Goal: Information Seeking & Learning: Learn about a topic

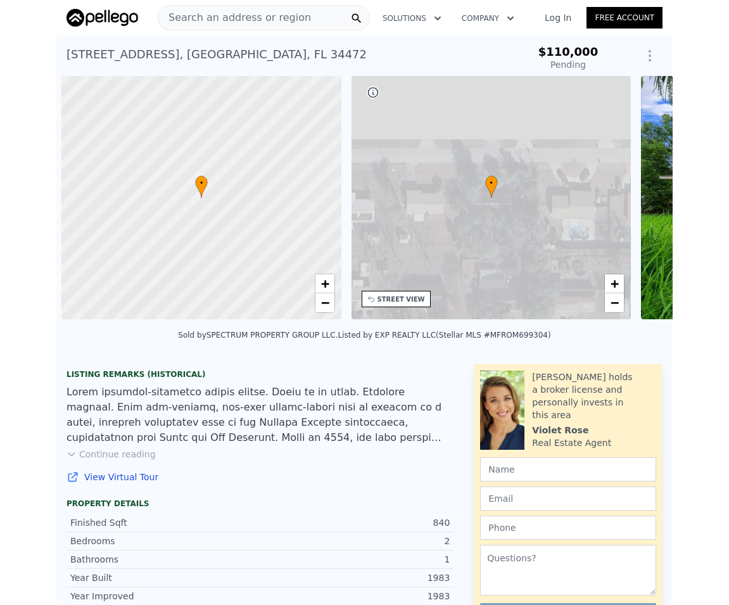
scroll to position [0, 5]
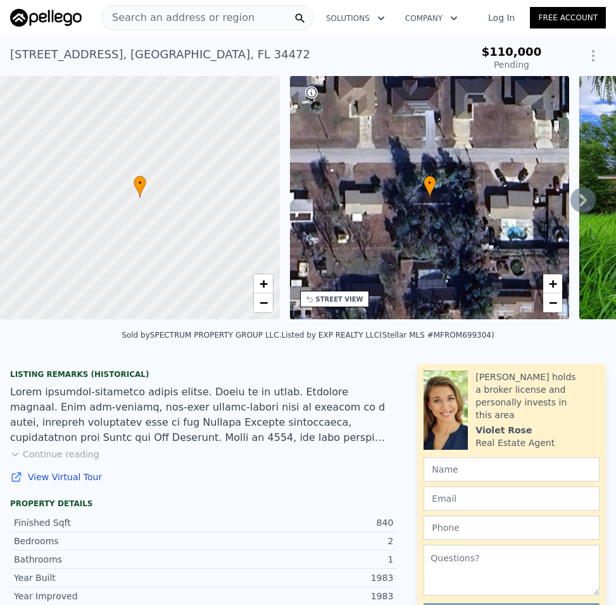
type input "-$ 117,461"
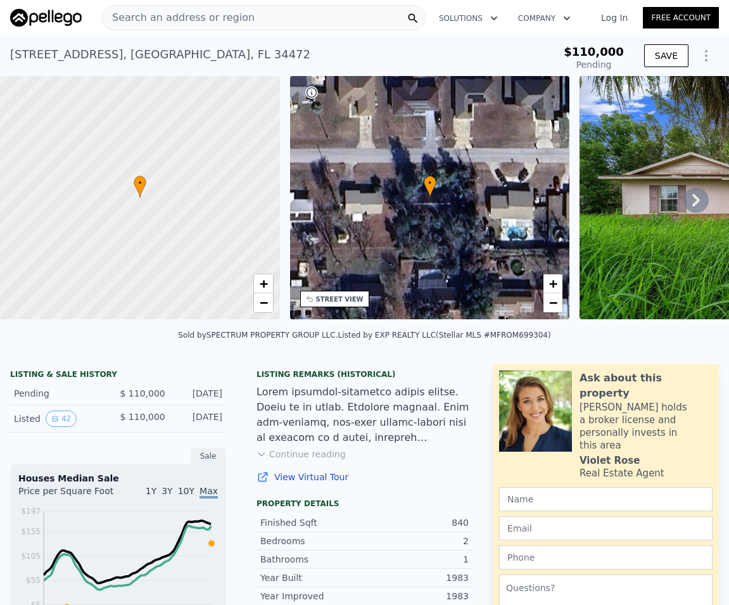
click at [616, 205] on icon at bounding box center [695, 199] width 25 height 25
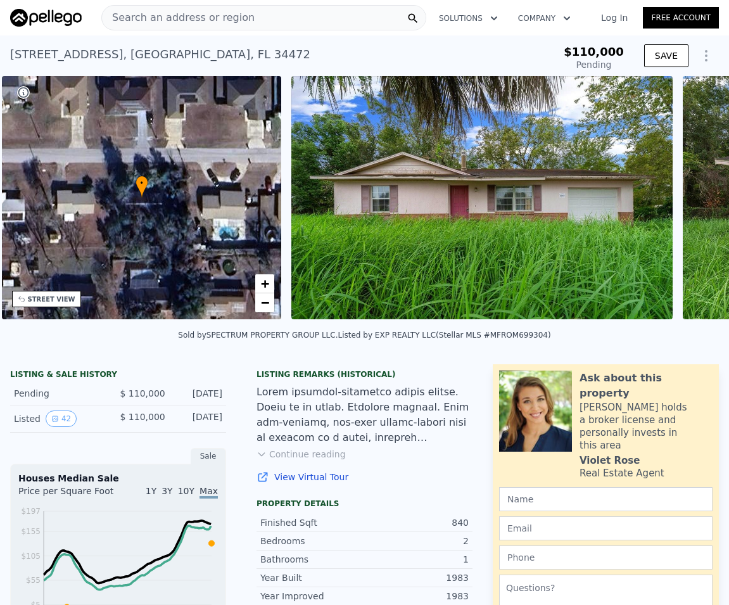
scroll to position [0, 295]
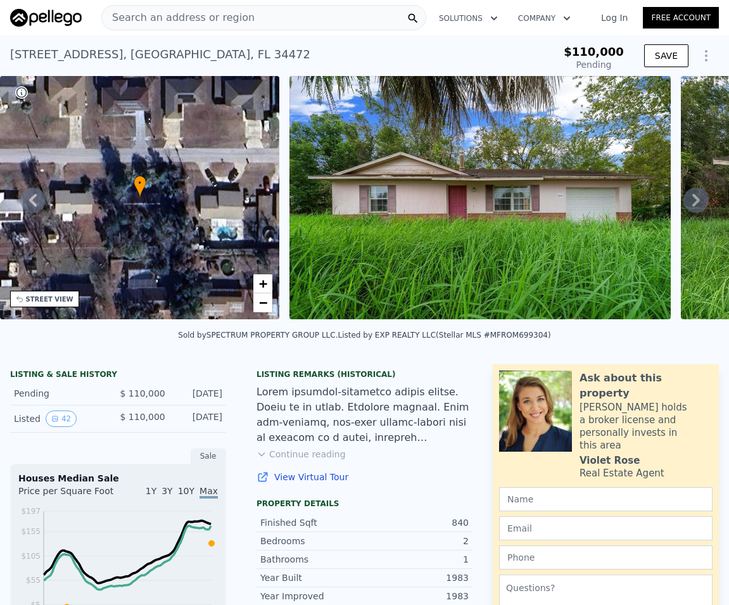
click at [616, 205] on div "• + − • + − STREET VIEW Loading... SATELLITE VIEW" at bounding box center [364, 200] width 729 height 248
click at [616, 205] on icon at bounding box center [695, 199] width 25 height 25
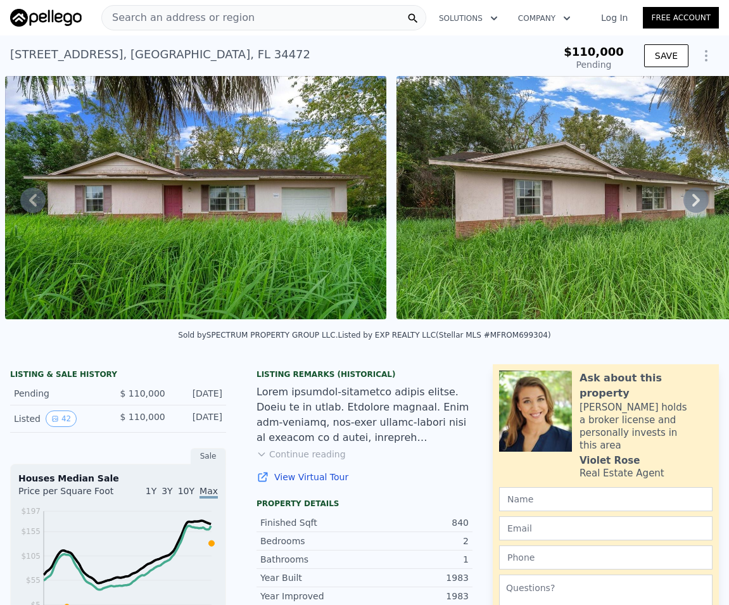
drag, startPoint x: 690, startPoint y: 199, endPoint x: 675, endPoint y: 207, distance: 16.4
click at [616, 200] on icon at bounding box center [695, 199] width 25 height 25
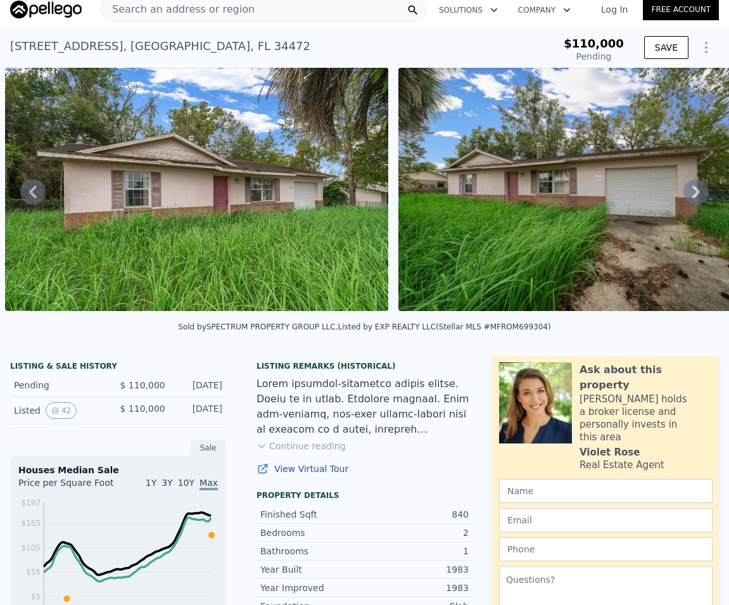
scroll to position [0, 0]
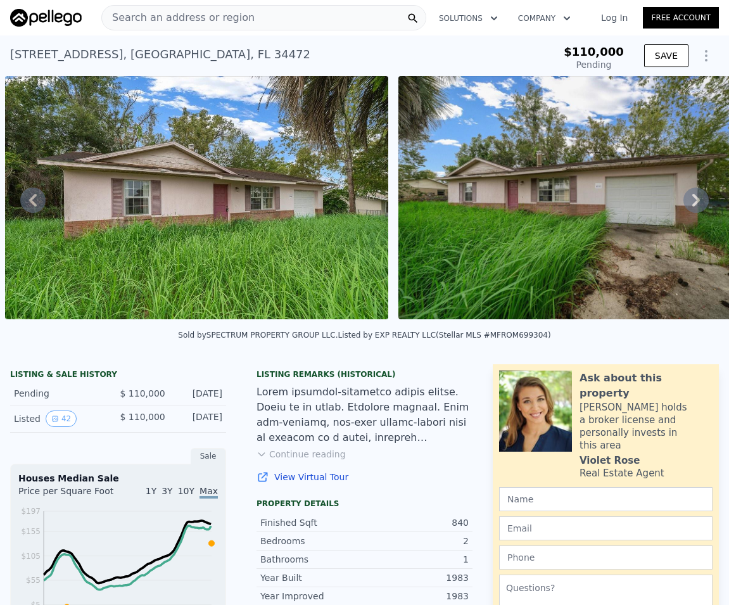
click at [145, 14] on span "Search an address or region" at bounding box center [178, 17] width 153 height 15
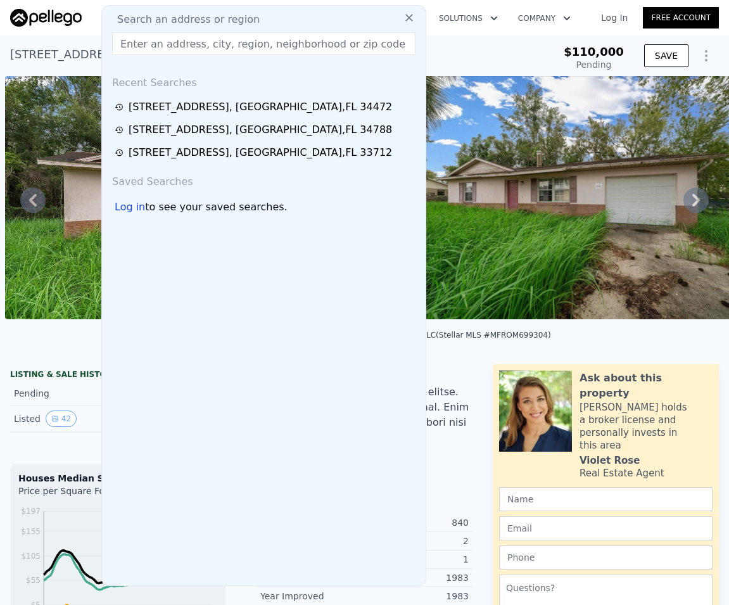
click at [156, 46] on input "text" at bounding box center [263, 43] width 303 height 23
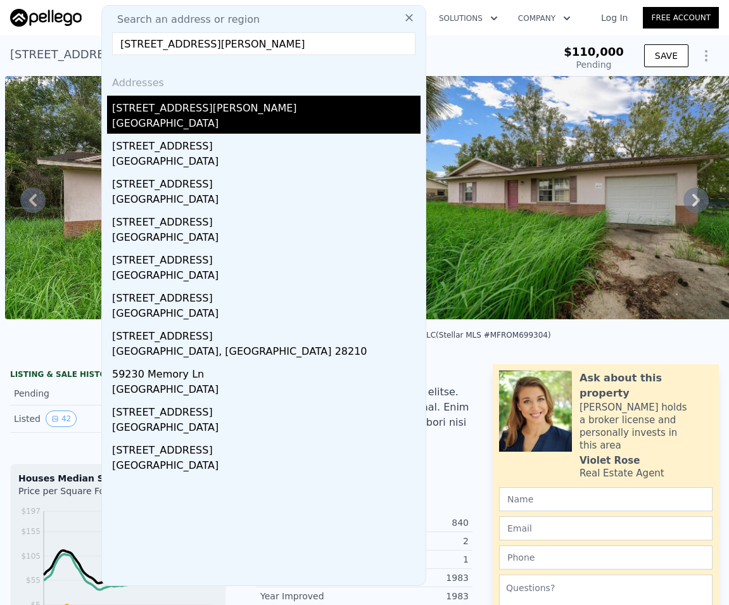
type input "[STREET_ADDRESS][PERSON_NAME]"
click at [174, 107] on div "[STREET_ADDRESS][PERSON_NAME]" at bounding box center [266, 106] width 308 height 20
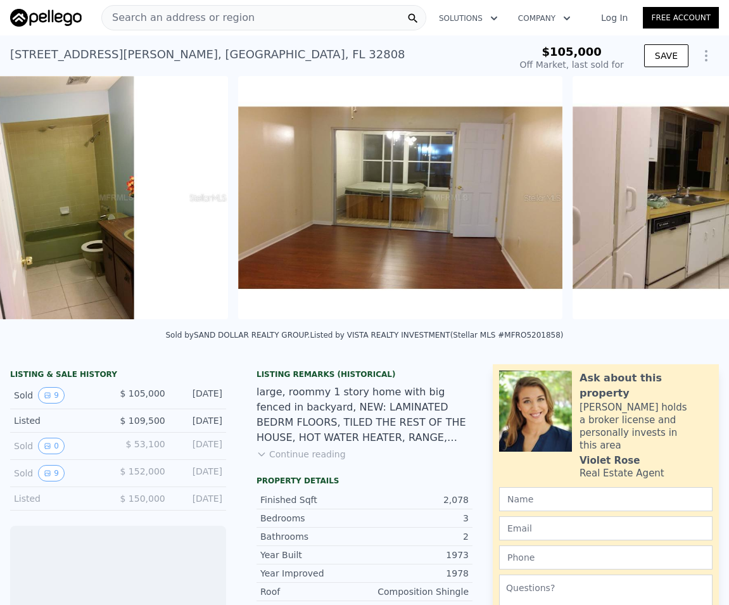
scroll to position [0, 870]
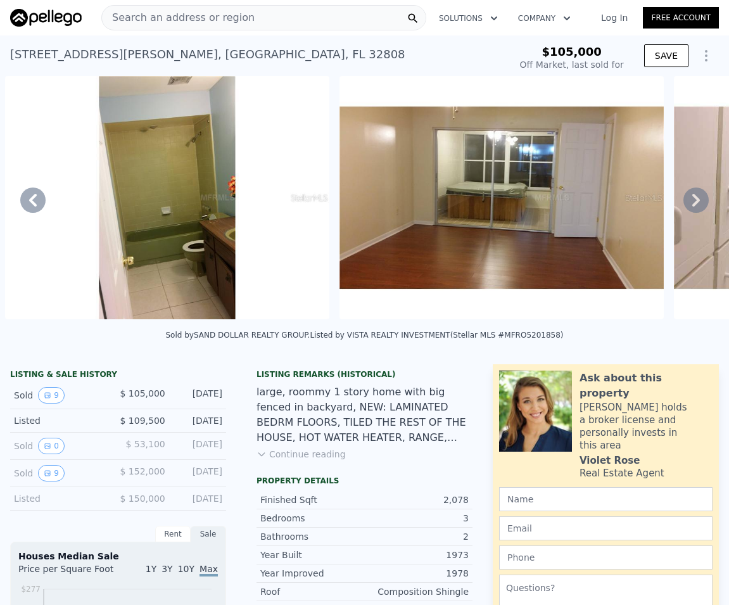
click at [616, 204] on icon at bounding box center [696, 200] width 8 height 13
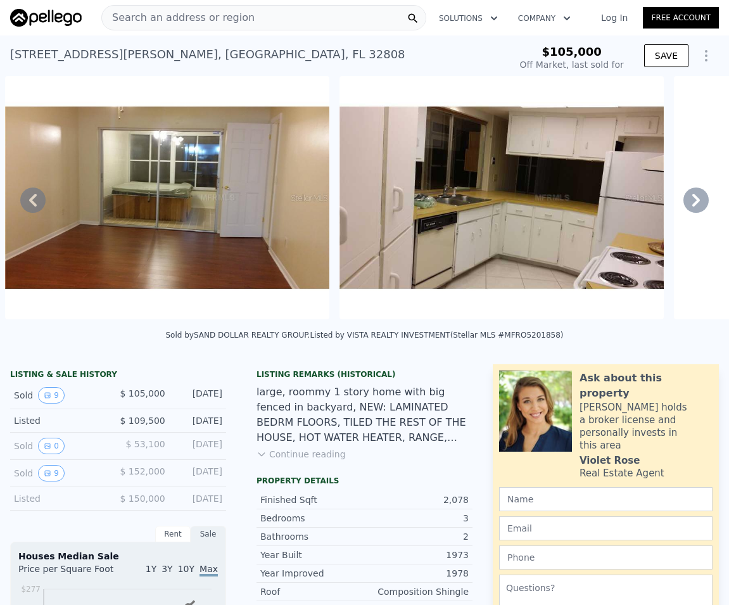
click at [616, 204] on icon at bounding box center [696, 200] width 8 height 13
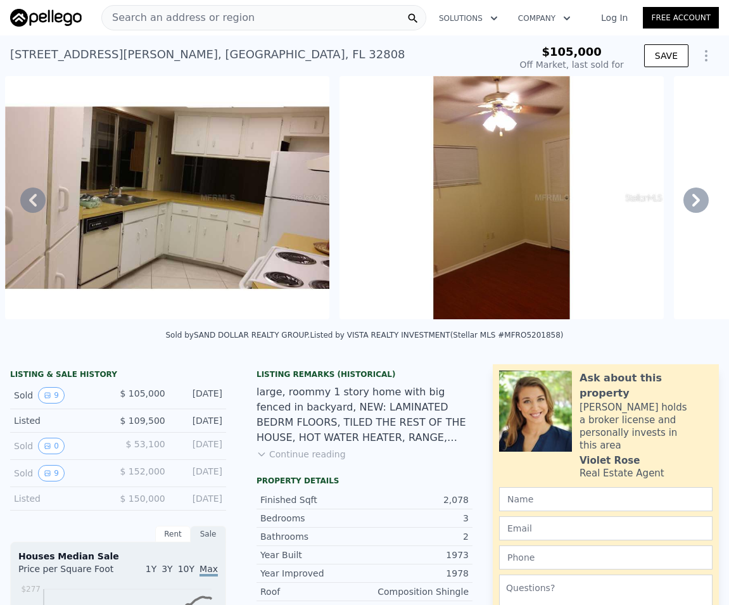
click at [616, 206] on icon at bounding box center [696, 200] width 8 height 13
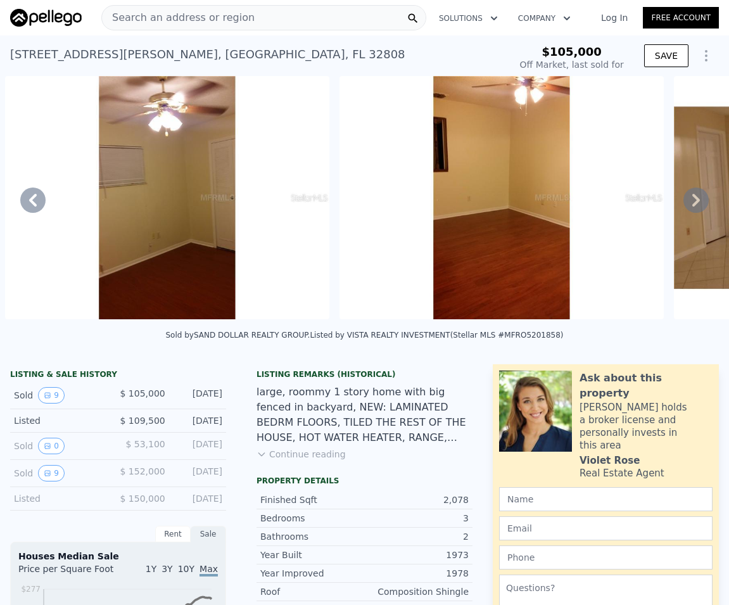
click at [616, 206] on icon at bounding box center [696, 200] width 8 height 13
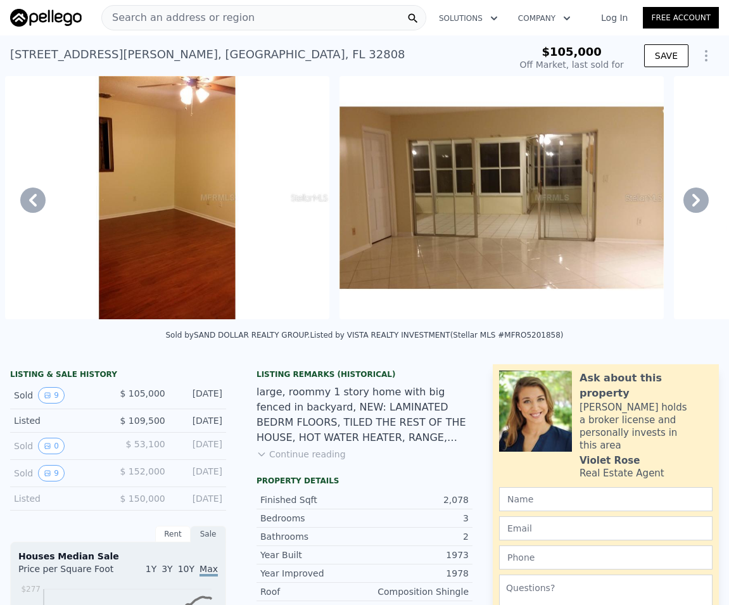
click at [616, 206] on icon at bounding box center [696, 200] width 8 height 13
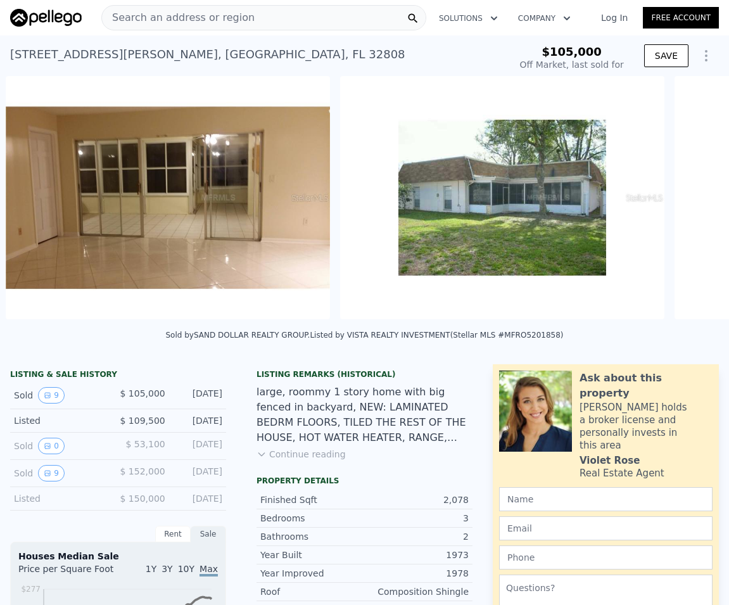
scroll to position [0, 2541]
click at [616, 206] on icon at bounding box center [696, 200] width 8 height 13
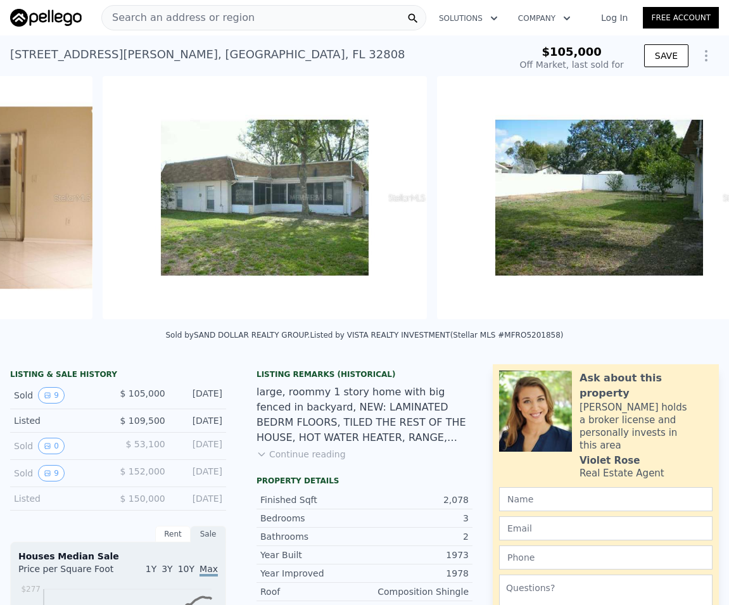
scroll to position [0, 2825]
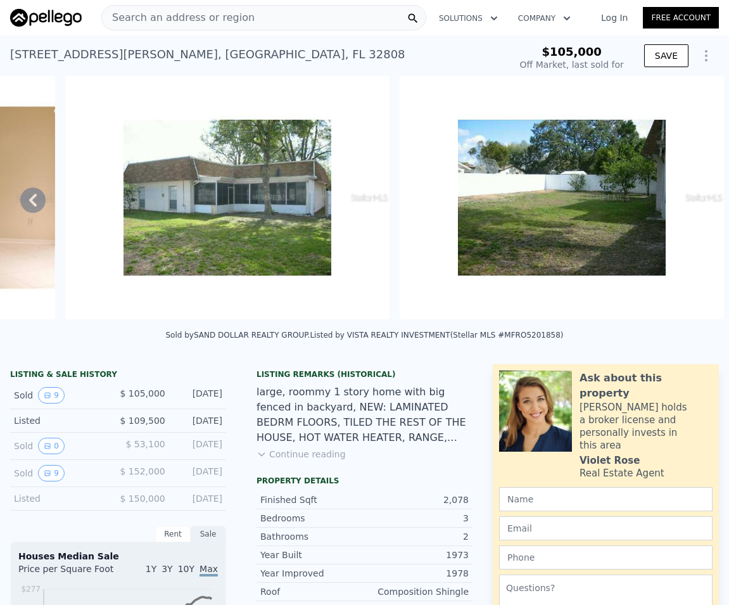
click at [616, 208] on img at bounding box center [562, 197] width 324 height 243
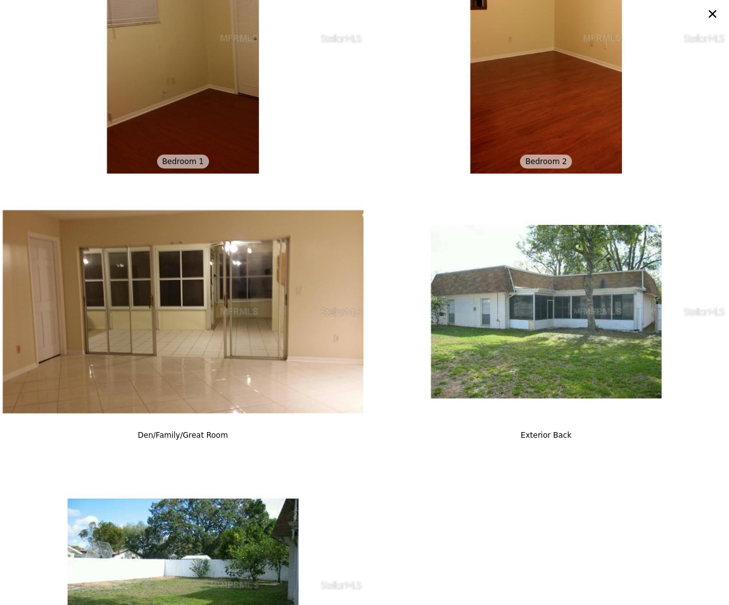
scroll to position [740, 0]
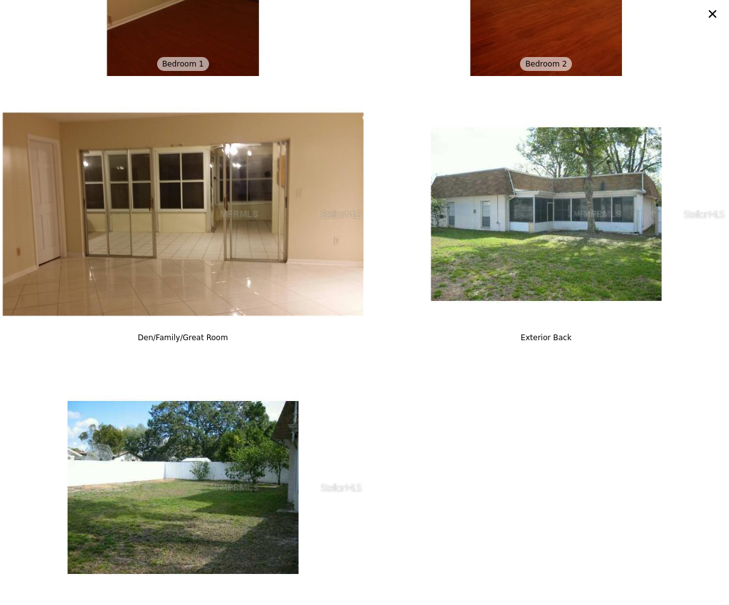
click at [616, 15] on icon at bounding box center [713, 14] width 8 height 8
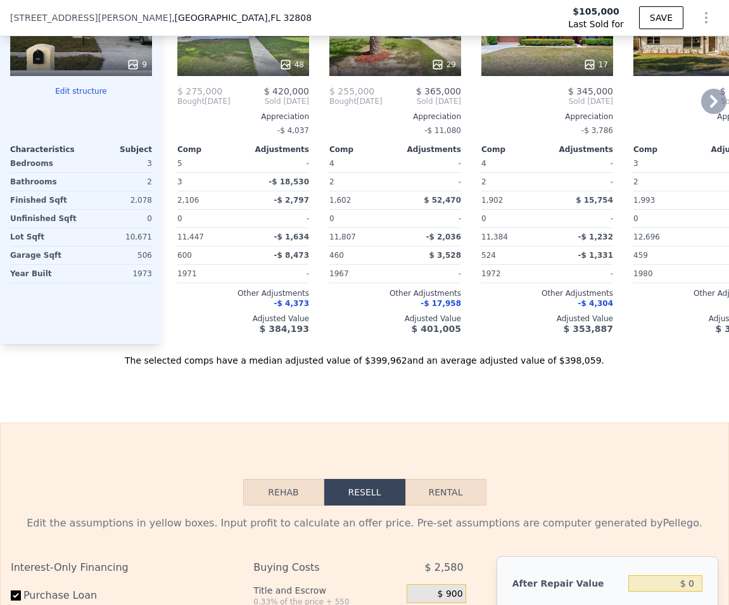
scroll to position [1500, 0]
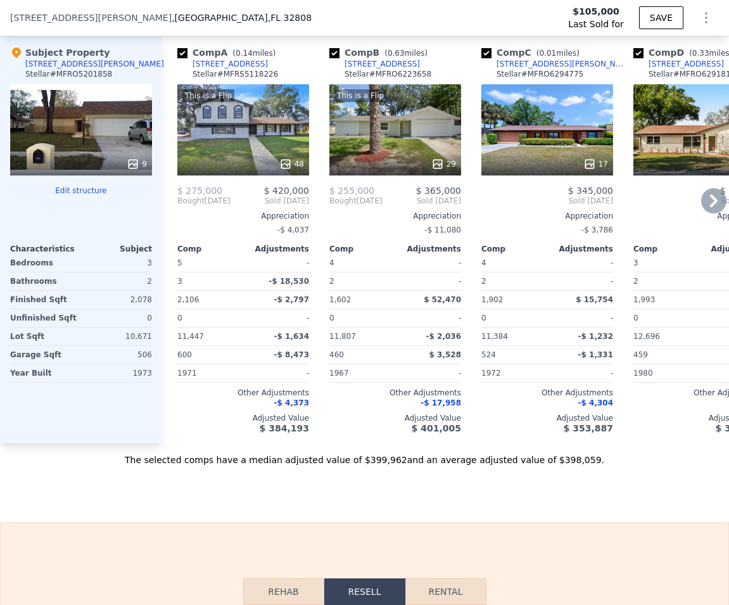
click at [616, 213] on icon at bounding box center [713, 200] width 25 height 25
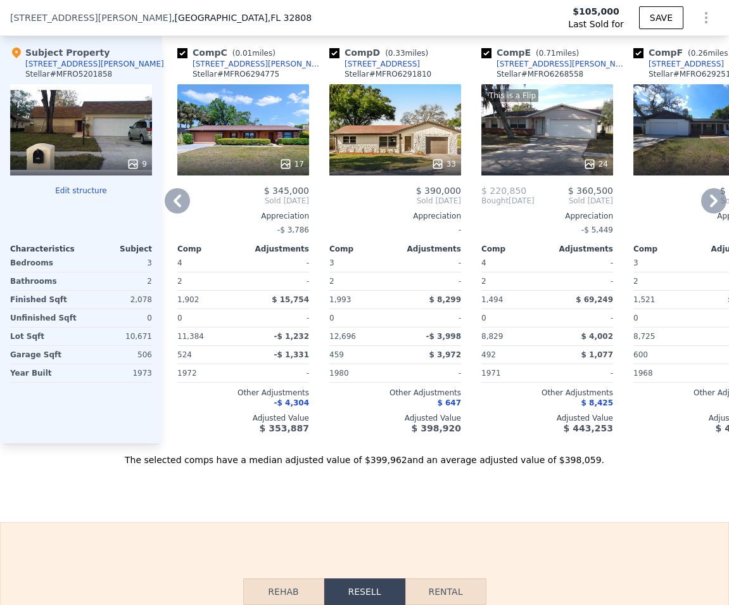
click at [616, 213] on icon at bounding box center [713, 200] width 25 height 25
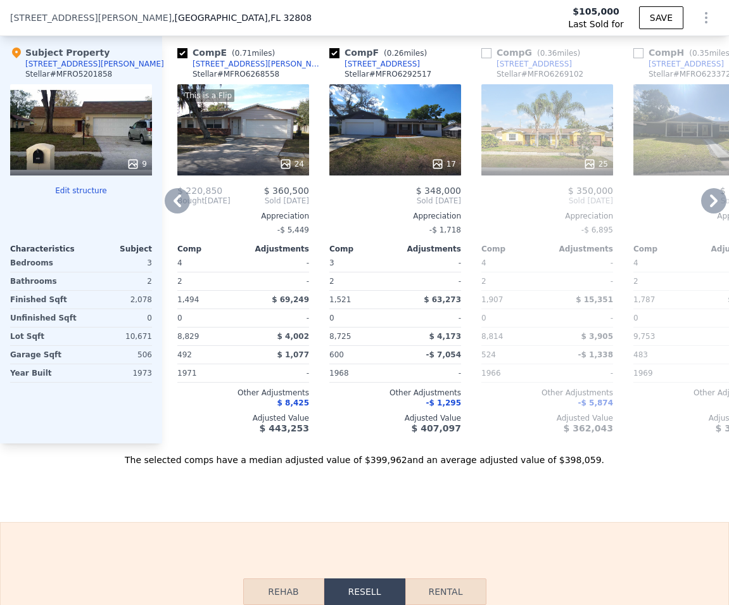
click at [616, 213] on icon at bounding box center [713, 200] width 25 height 25
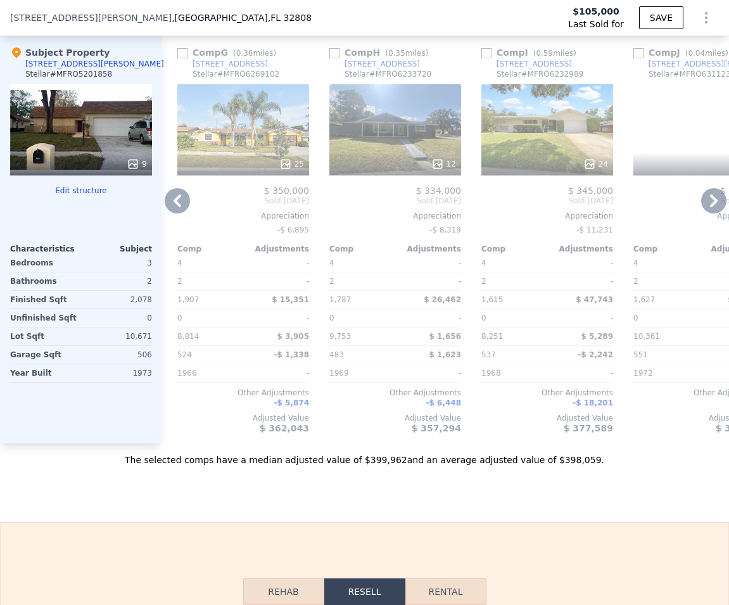
type input "$ 390,000"
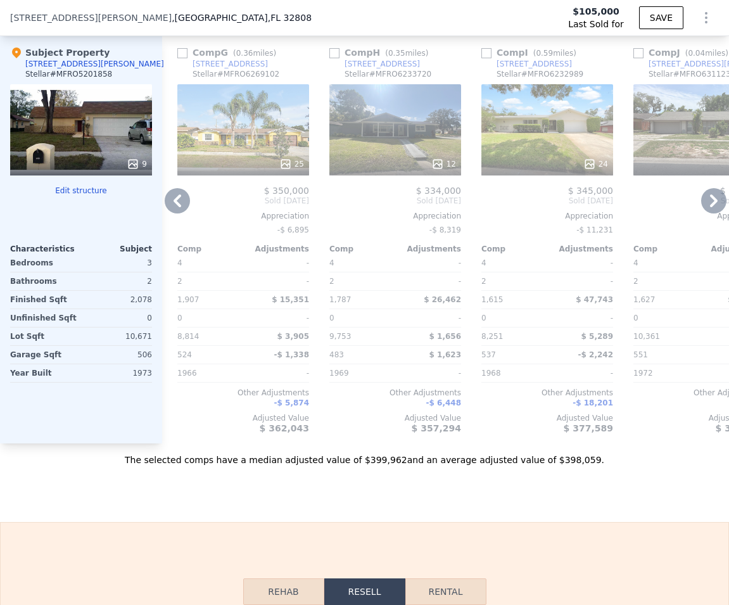
type input "$ 253,634"
click at [274, 206] on span "Sold [DATE]" at bounding box center [243, 201] width 132 height 10
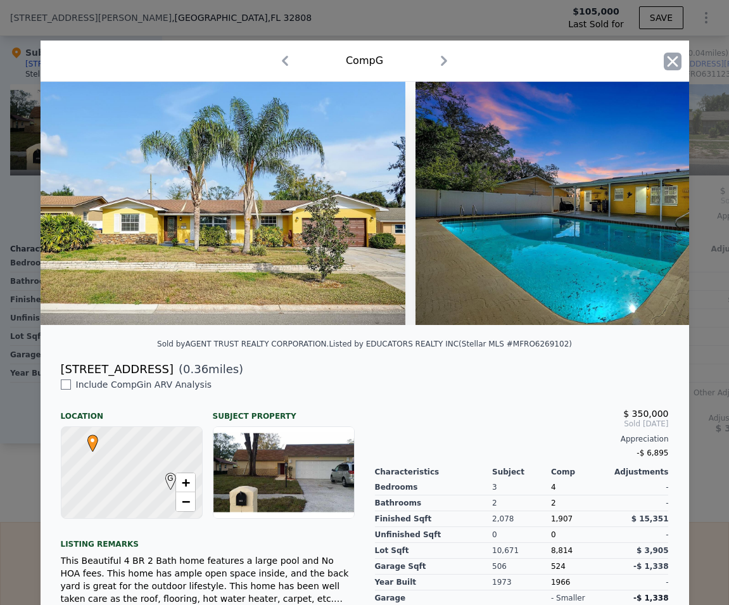
click at [616, 61] on icon "button" at bounding box center [673, 62] width 18 height 18
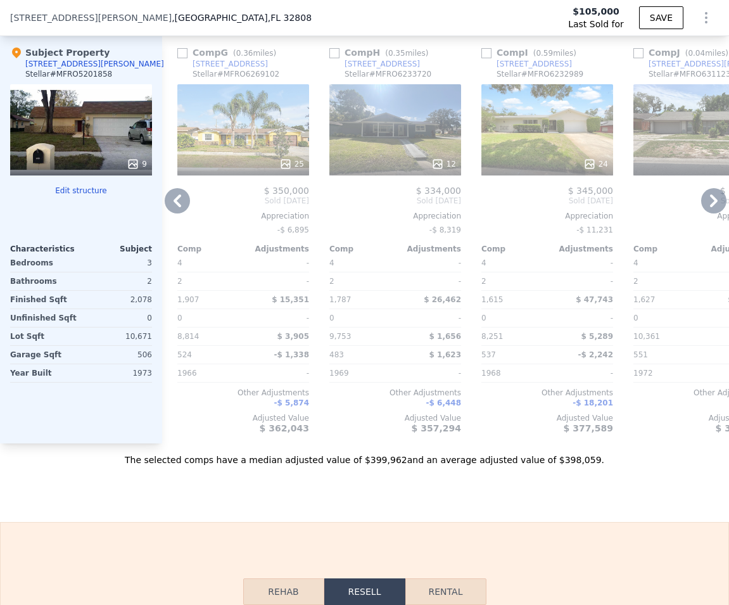
click at [616, 208] on icon at bounding box center [713, 200] width 25 height 25
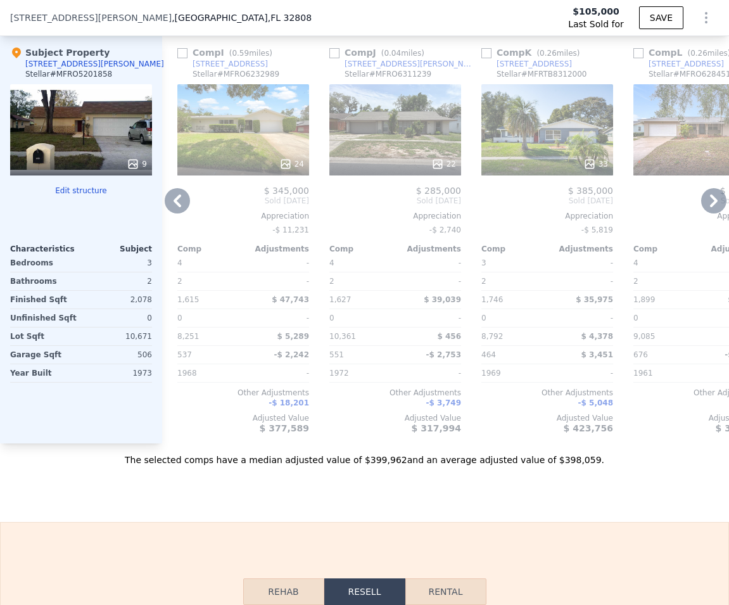
click at [616, 208] on icon at bounding box center [713, 200] width 25 height 25
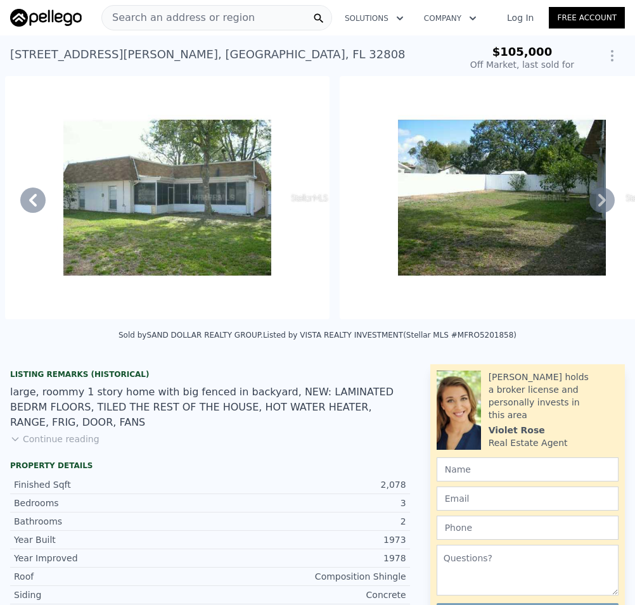
click at [175, 20] on span "Search an address or region" at bounding box center [178, 17] width 153 height 15
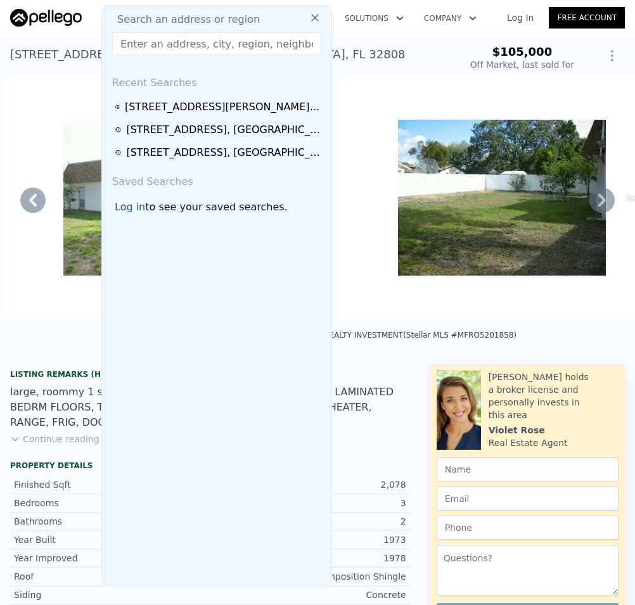
click at [232, 37] on input "text" at bounding box center [216, 43] width 209 height 23
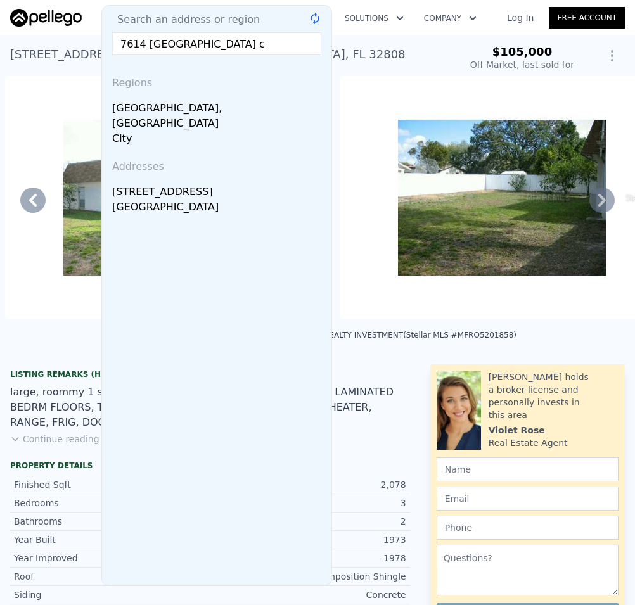
type input "7614 [GEOGRAPHIC_DATA]"
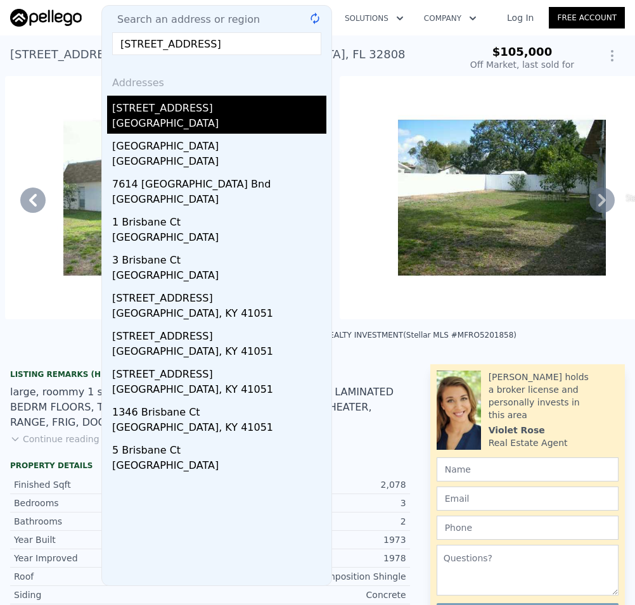
drag, startPoint x: 183, startPoint y: 64, endPoint x: 180, endPoint y: 114, distance: 50.1
click at [180, 114] on div "[STREET_ADDRESS]" at bounding box center [219, 106] width 214 height 20
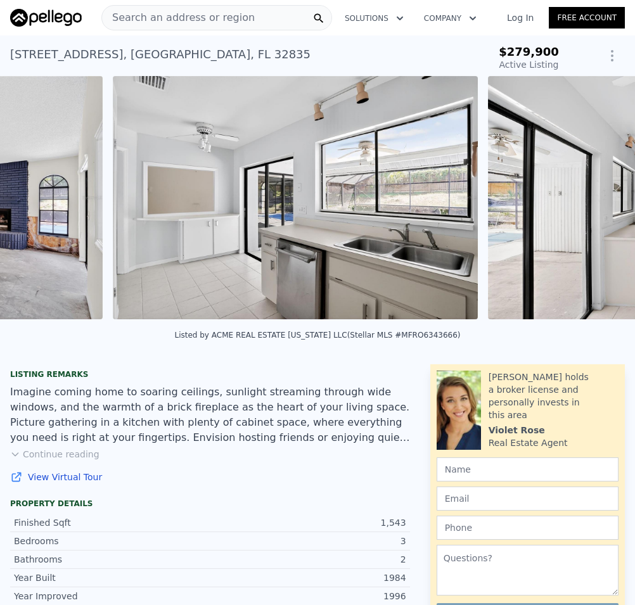
scroll to position [0, 2608]
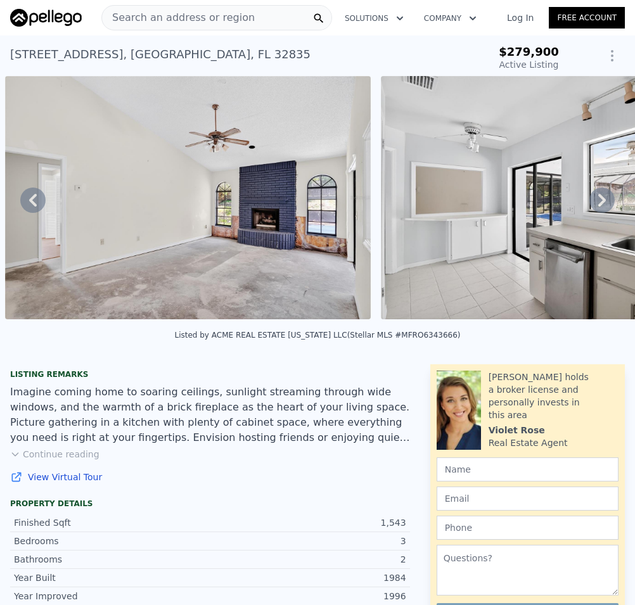
click at [589, 209] on icon at bounding box center [601, 199] width 25 height 25
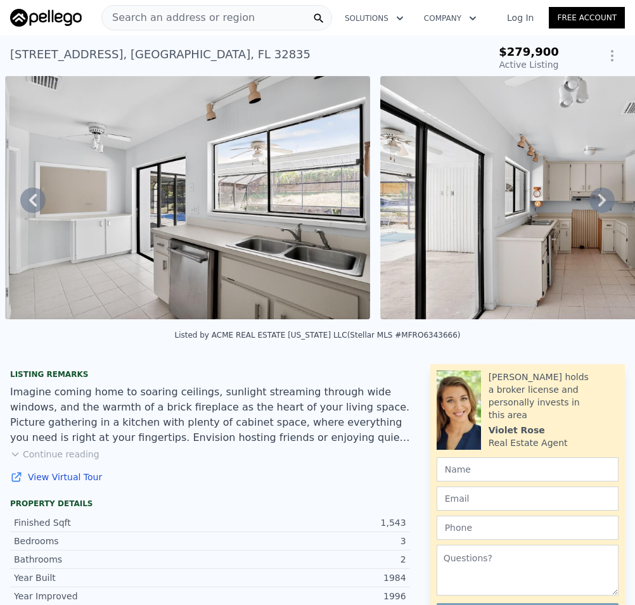
click at [589, 209] on icon at bounding box center [601, 199] width 25 height 25
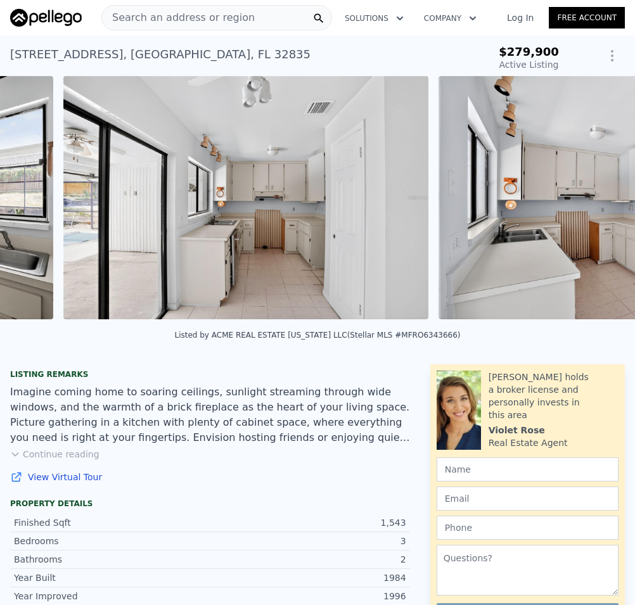
scroll to position [0, 3358]
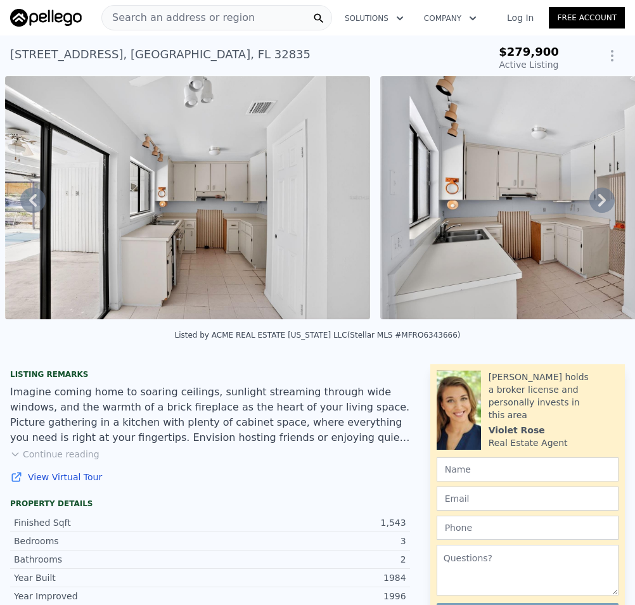
click at [589, 209] on icon at bounding box center [601, 199] width 25 height 25
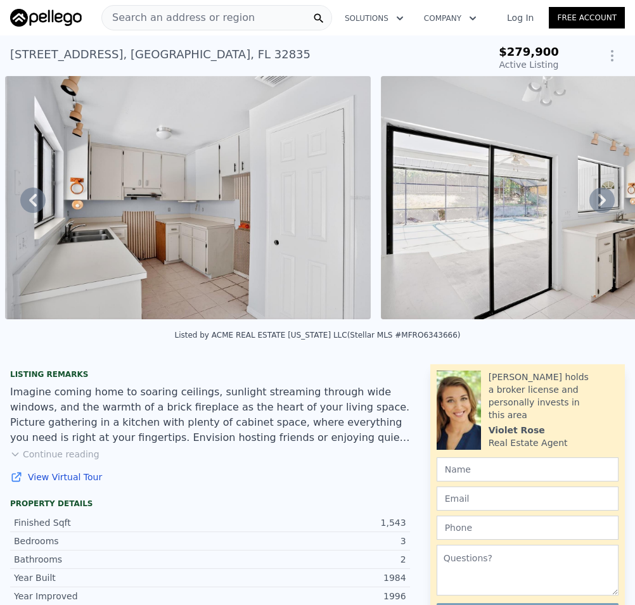
click at [589, 209] on icon at bounding box center [601, 199] width 25 height 25
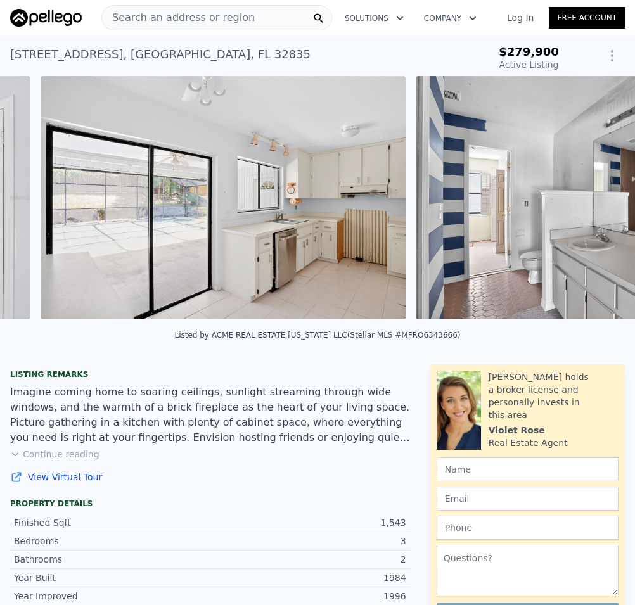
scroll to position [0, 4109]
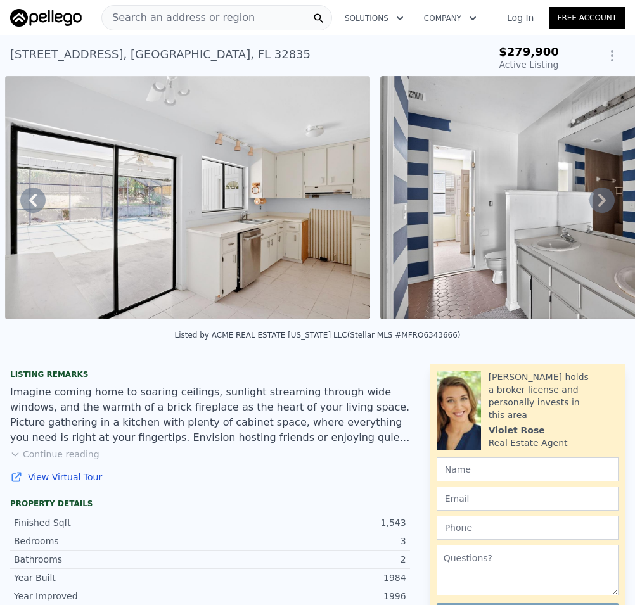
click at [589, 209] on icon at bounding box center [601, 199] width 25 height 25
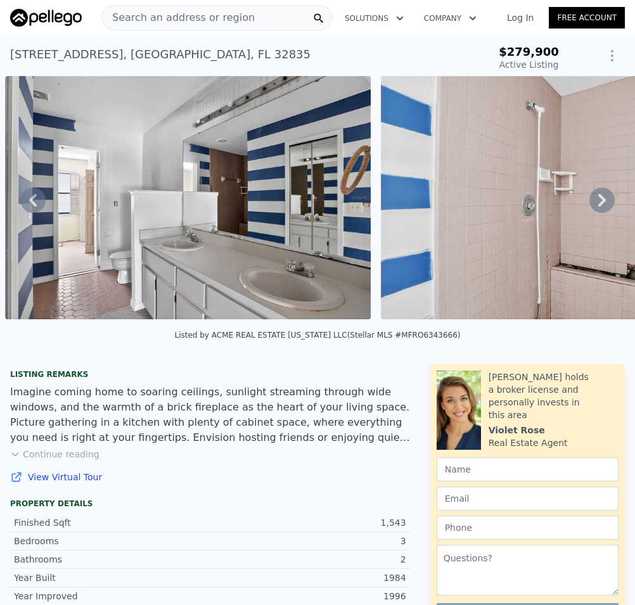
click at [589, 209] on icon at bounding box center [601, 199] width 25 height 25
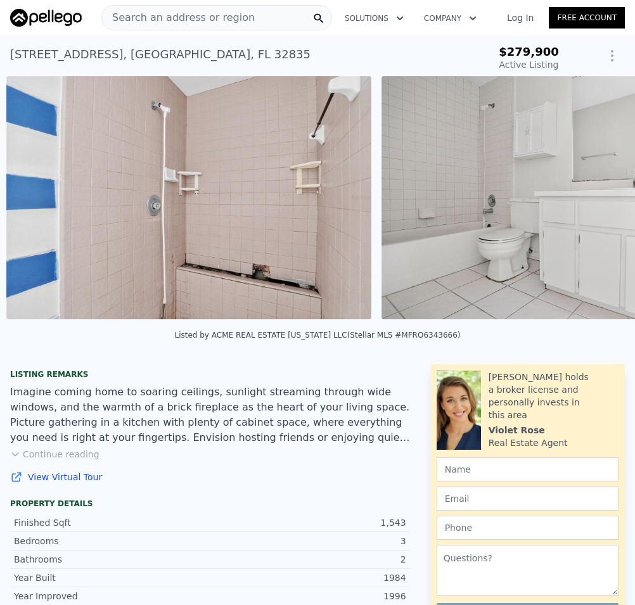
scroll to position [0, 4859]
click at [588, 209] on div "• + − • + − STREET VIEW Loading... SATELLITE VIEW" at bounding box center [317, 200] width 635 height 248
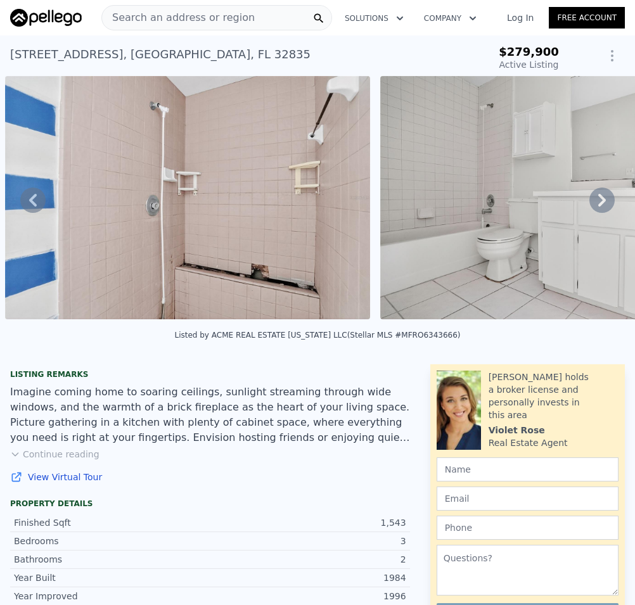
click at [589, 208] on icon at bounding box center [601, 199] width 25 height 25
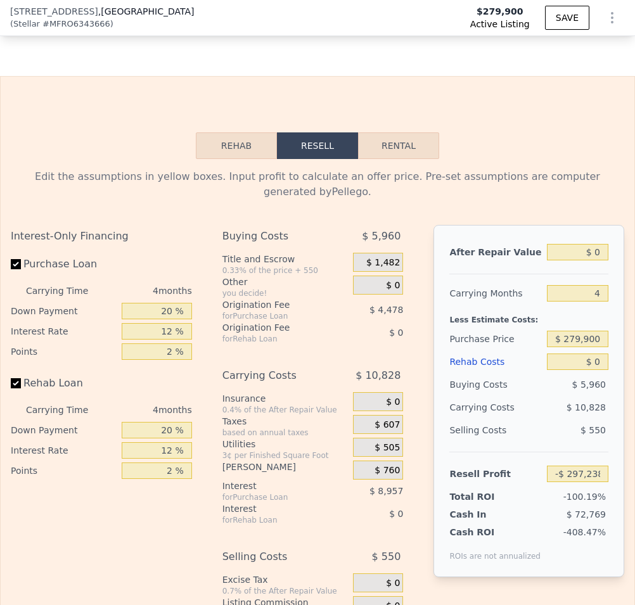
scroll to position [1906, 0]
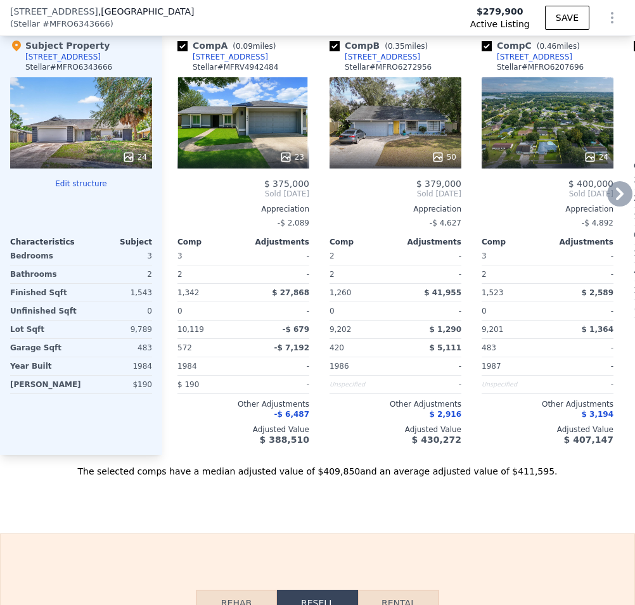
click at [607, 203] on icon at bounding box center [619, 193] width 25 height 25
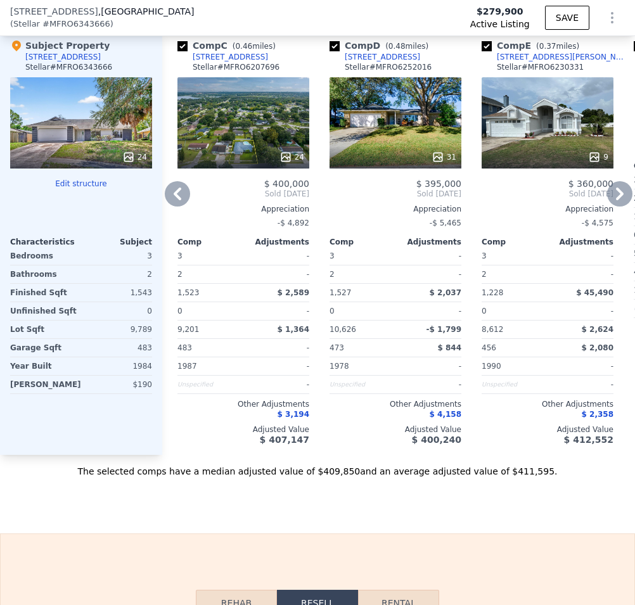
click at [607, 203] on icon at bounding box center [619, 193] width 25 height 25
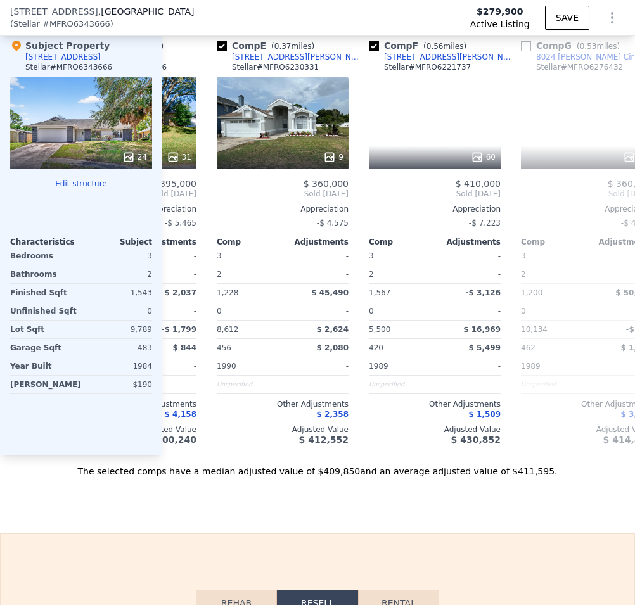
scroll to position [0, 608]
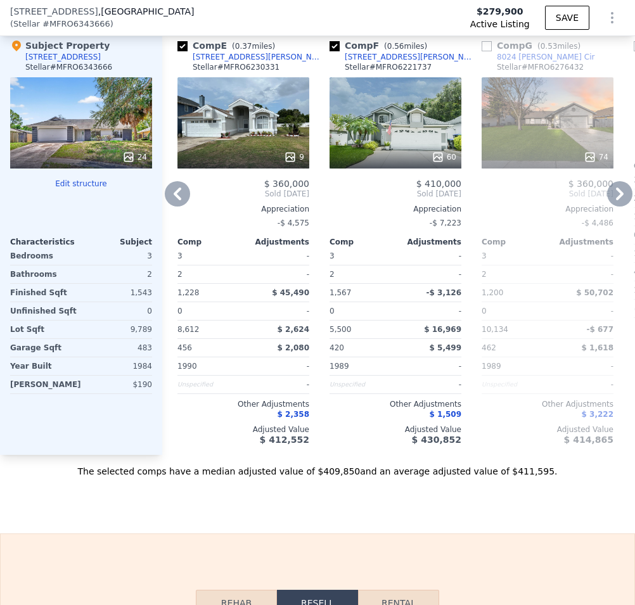
click at [607, 203] on icon at bounding box center [619, 193] width 25 height 25
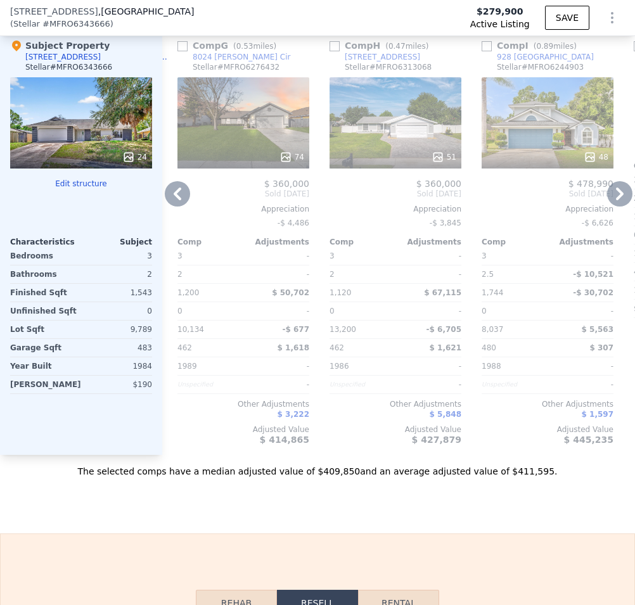
click at [607, 203] on icon at bounding box center [619, 193] width 25 height 25
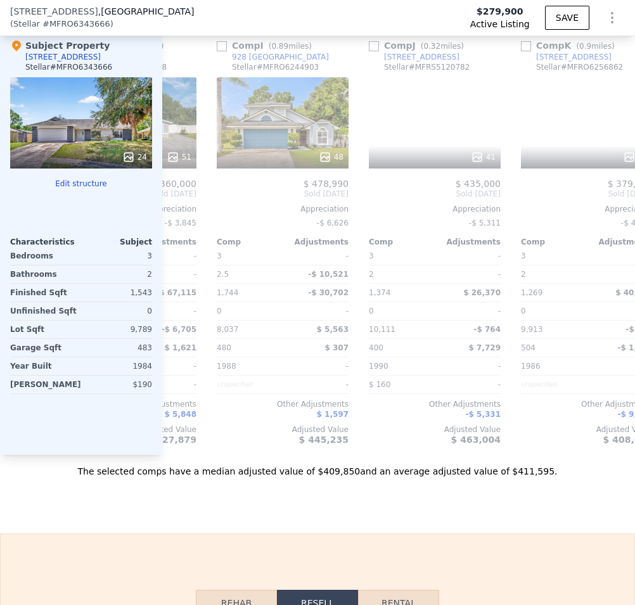
scroll to position [0, 1216]
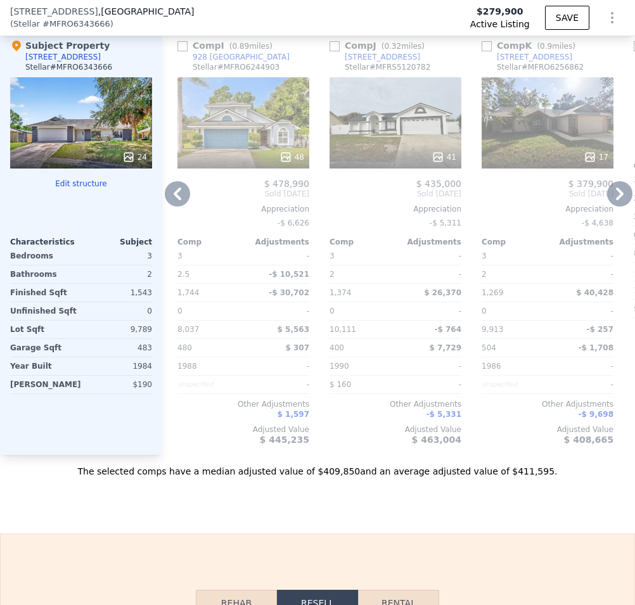
click at [607, 204] on icon at bounding box center [619, 193] width 25 height 25
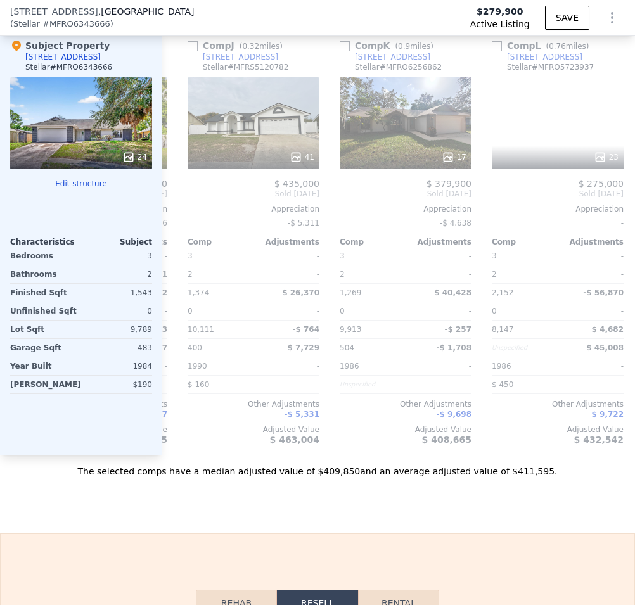
scroll to position [0, 1391]
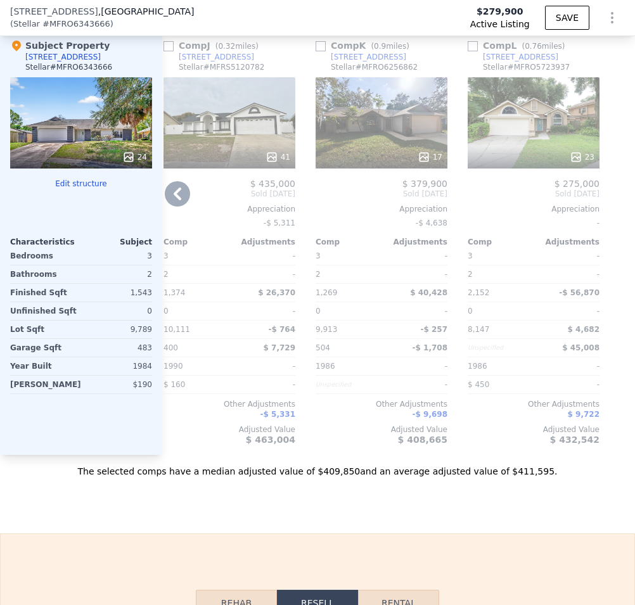
click at [355, 232] on div "-$ 4,638" at bounding box center [381, 223] width 132 height 18
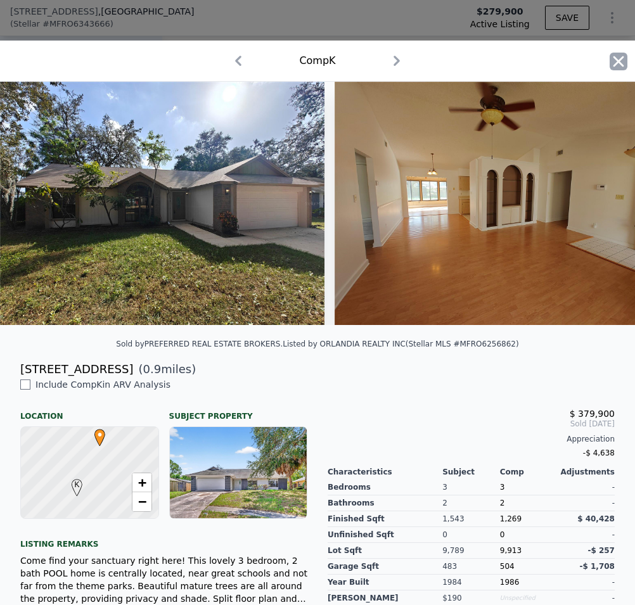
click at [609, 63] on icon "button" at bounding box center [618, 62] width 18 height 18
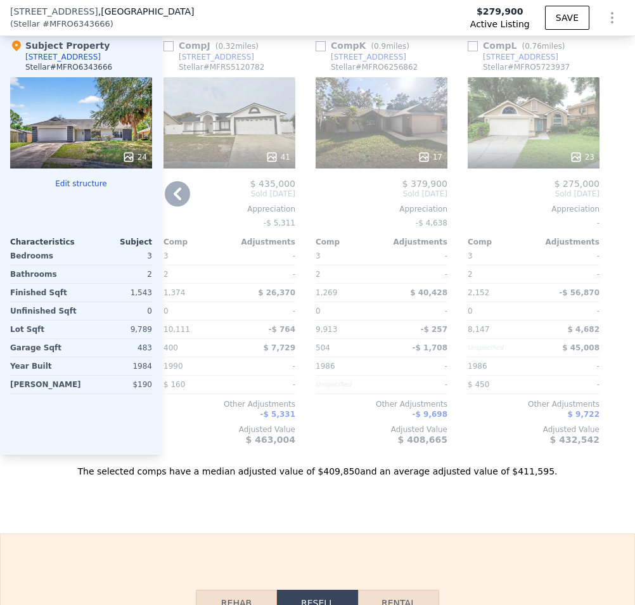
scroll to position [1796, 0]
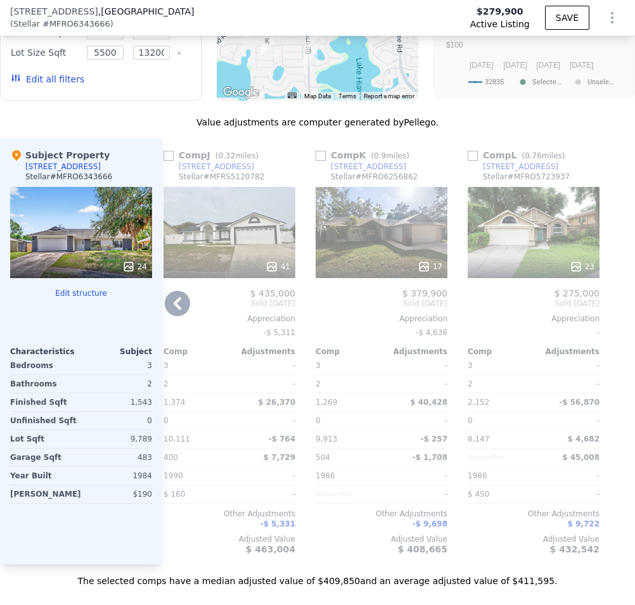
click at [175, 316] on icon at bounding box center [177, 303] width 25 height 25
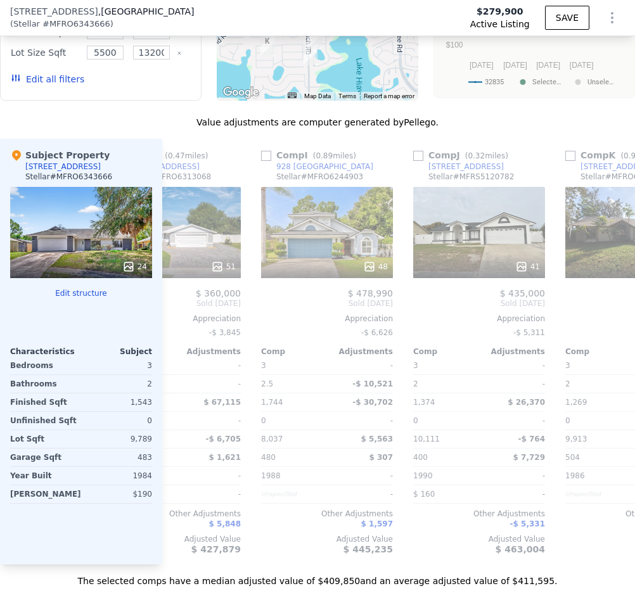
scroll to position [0, 1087]
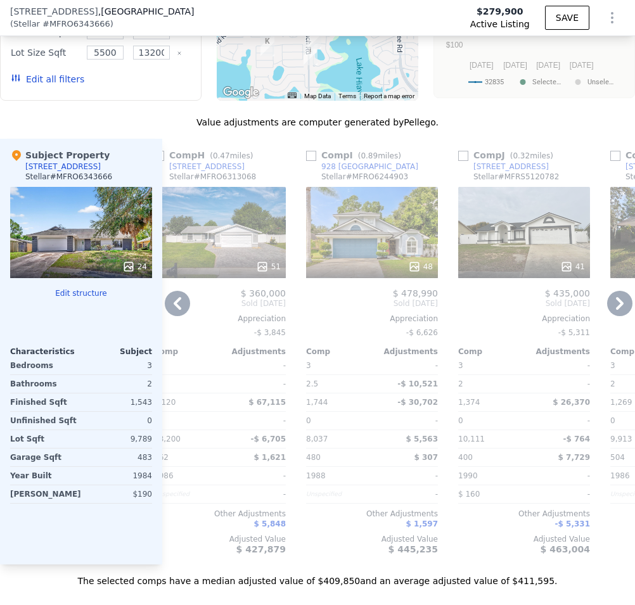
click at [176, 310] on icon at bounding box center [178, 303] width 8 height 13
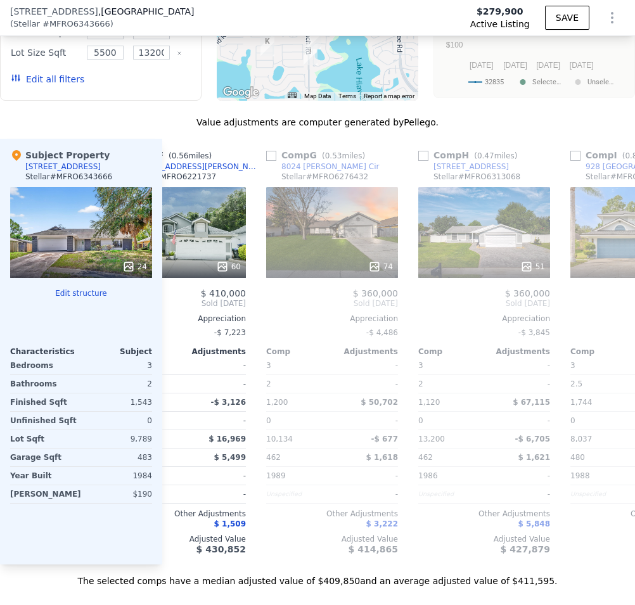
scroll to position [0, 783]
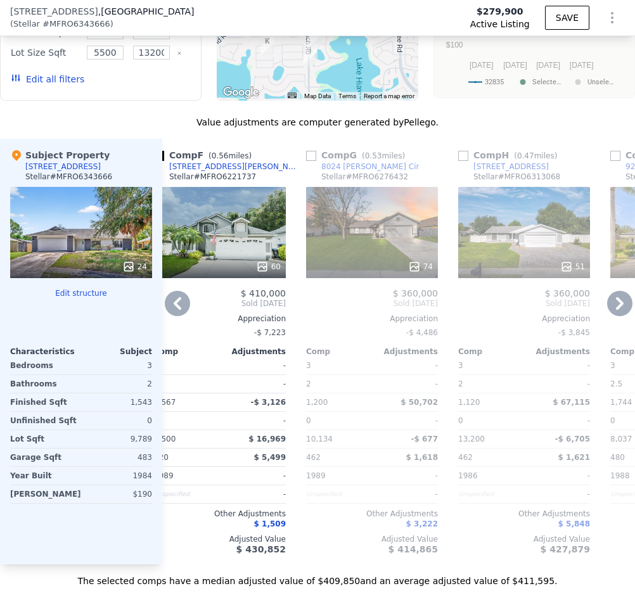
click at [377, 254] on div "74" at bounding box center [372, 232] width 132 height 91
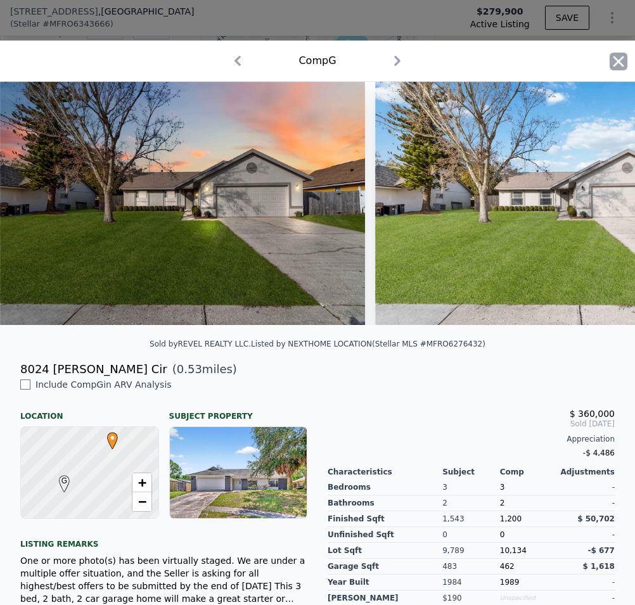
click at [613, 58] on icon "button" at bounding box center [618, 61] width 11 height 11
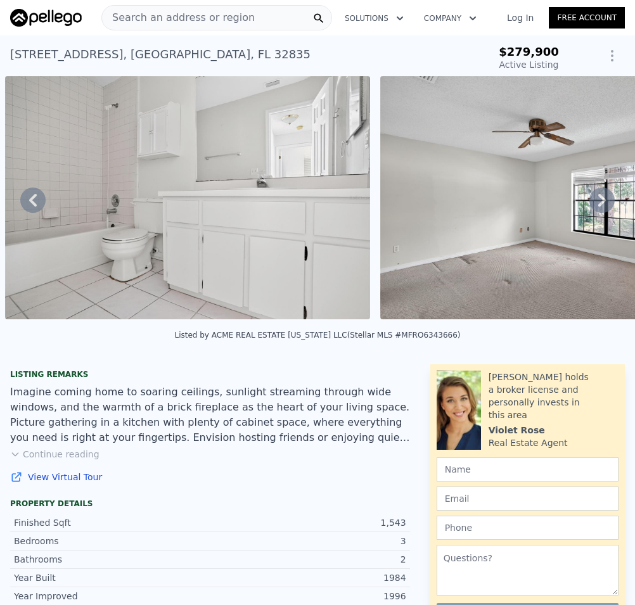
click at [148, 17] on span "Search an address or region" at bounding box center [178, 17] width 153 height 15
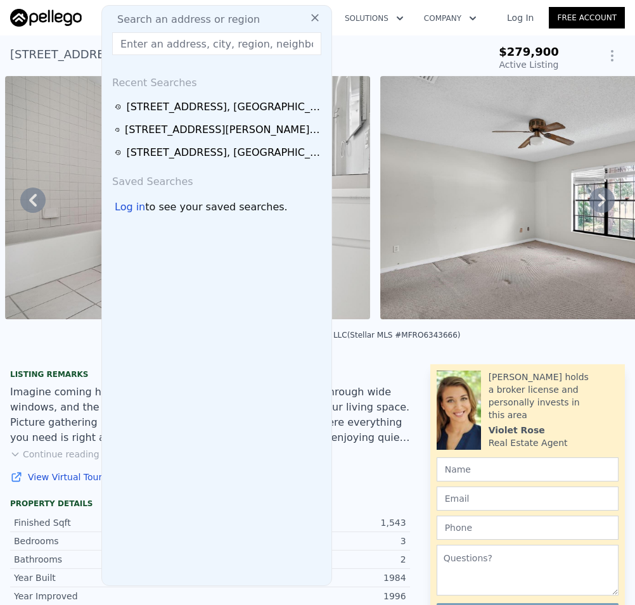
click at [151, 40] on input "text" at bounding box center [216, 43] width 209 height 23
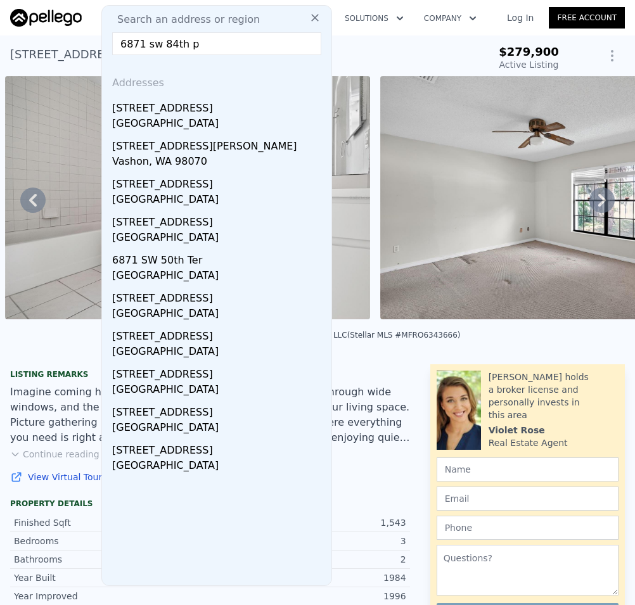
type input "[STREET_ADDRESS]"
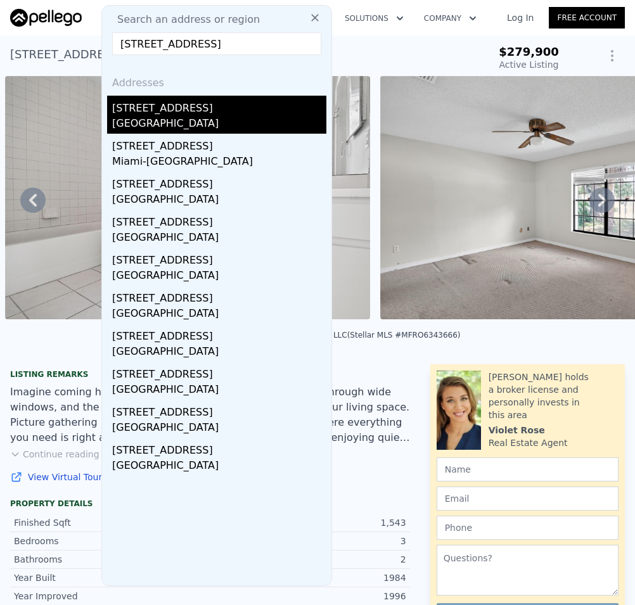
click at [189, 118] on div "[GEOGRAPHIC_DATA]" at bounding box center [219, 125] width 214 height 18
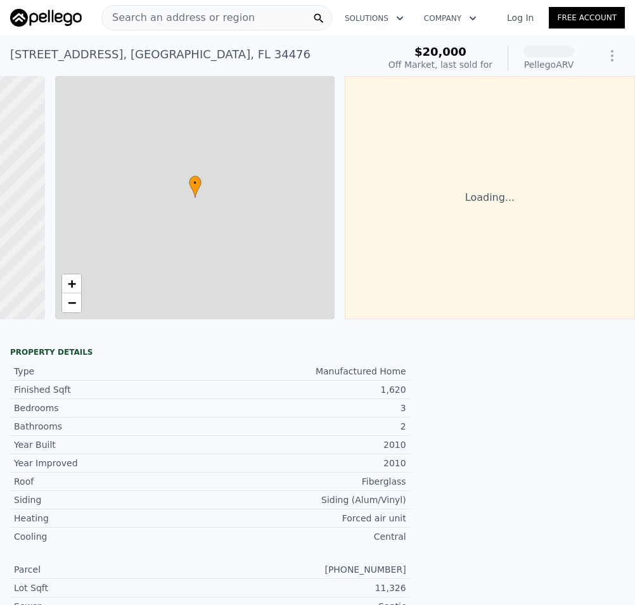
scroll to position [0, 250]
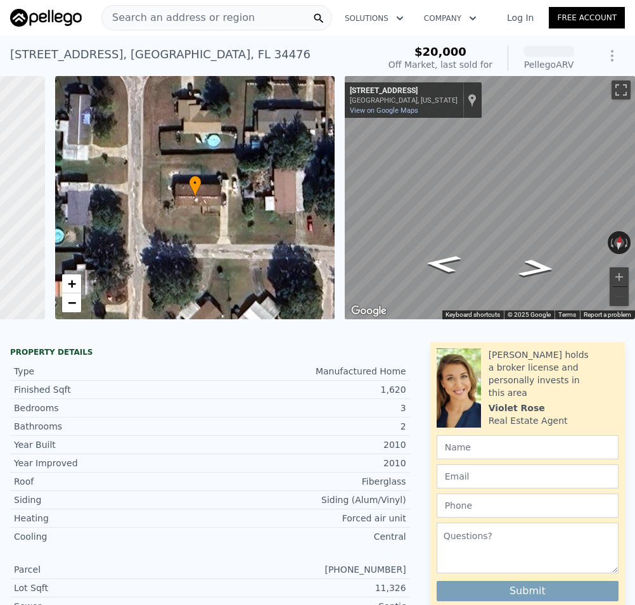
click at [539, 263] on icon "Go East, SW 84th Pl" at bounding box center [536, 268] width 68 height 27
click at [539, 263] on icon "Go East, SW 84th Pl" at bounding box center [537, 268] width 70 height 27
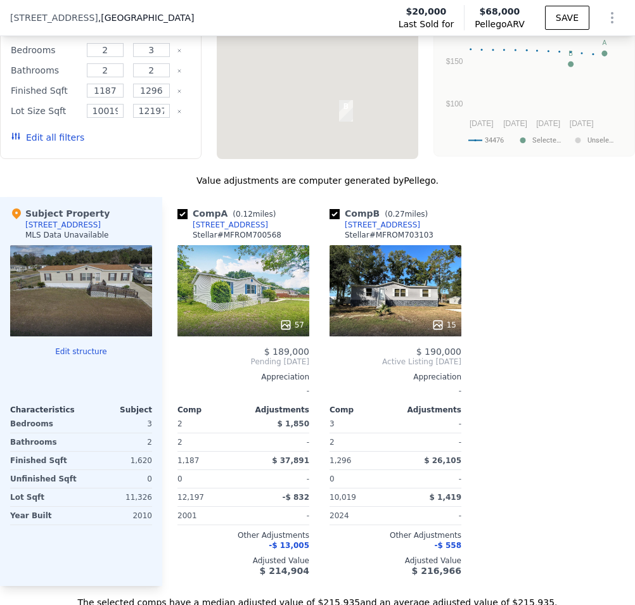
scroll to position [1548, 0]
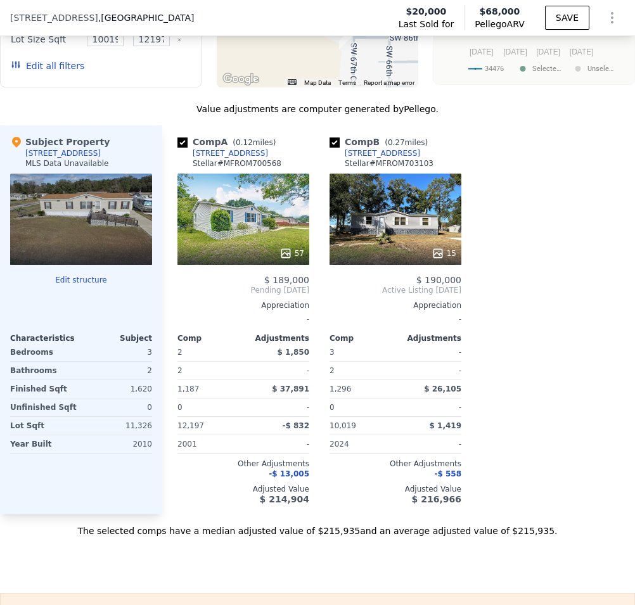
click at [383, 234] on div "15" at bounding box center [395, 219] width 132 height 91
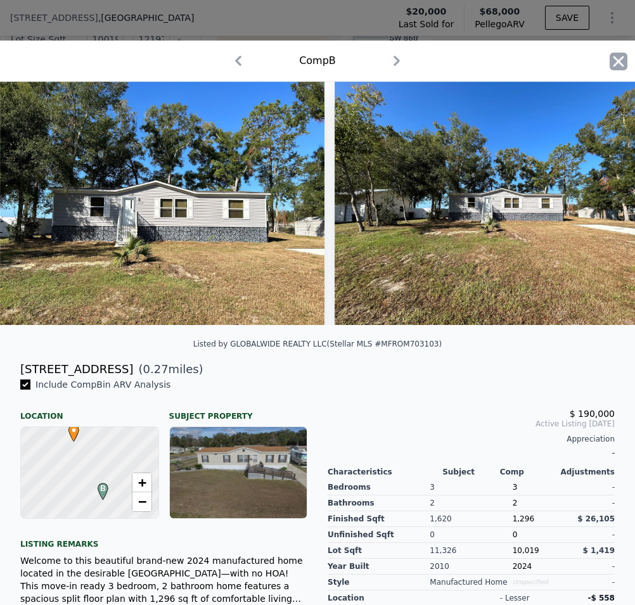
click at [609, 65] on icon "button" at bounding box center [618, 62] width 18 height 18
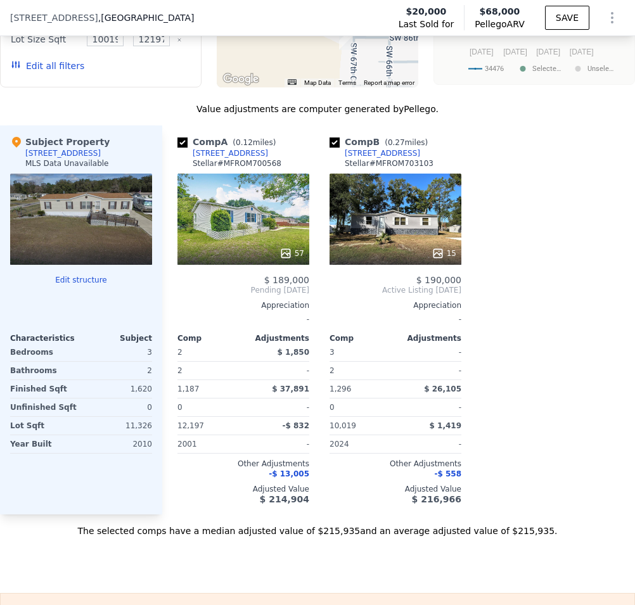
click at [253, 231] on div "57" at bounding box center [243, 219] width 132 height 91
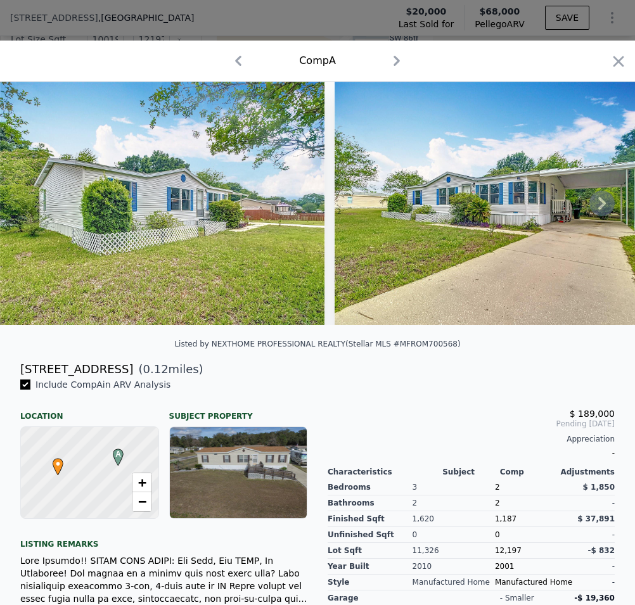
click at [598, 210] on icon at bounding box center [602, 203] width 8 height 13
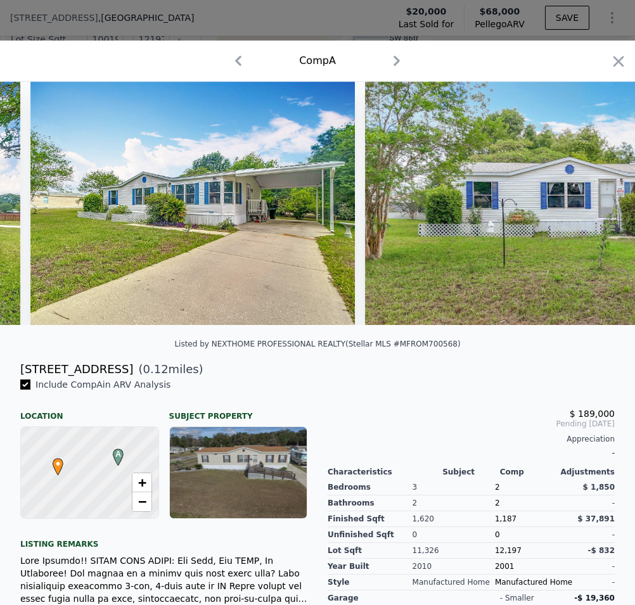
scroll to position [0, 608]
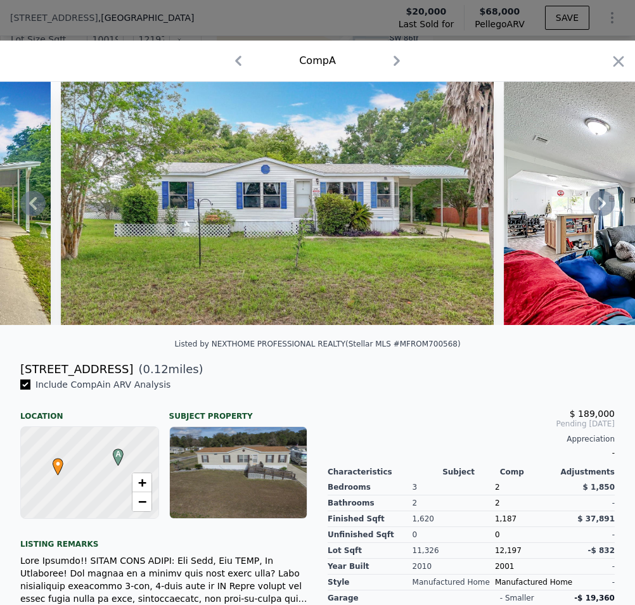
click at [590, 209] on icon at bounding box center [601, 203] width 25 height 25
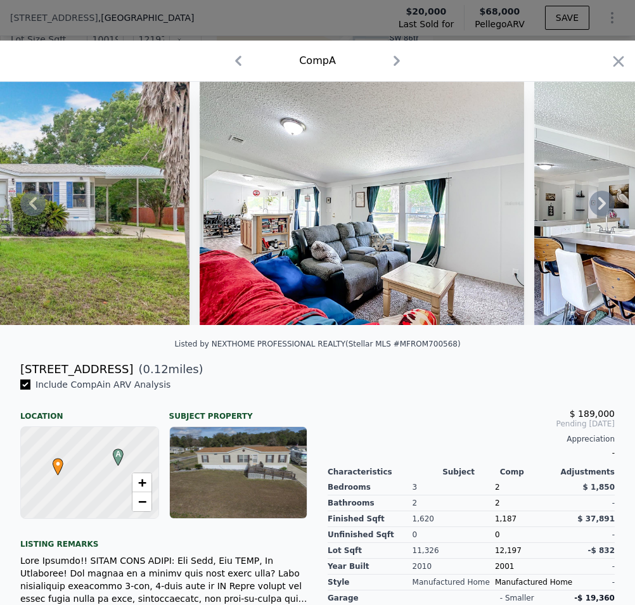
click at [590, 209] on icon at bounding box center [601, 203] width 25 height 25
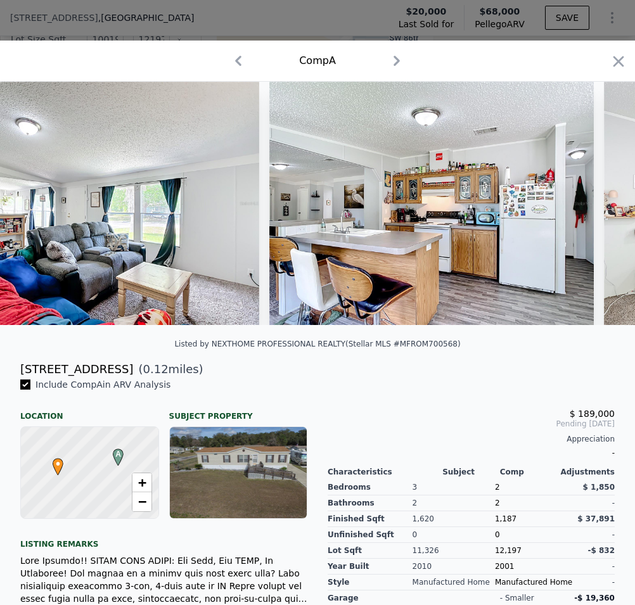
scroll to position [0, 1216]
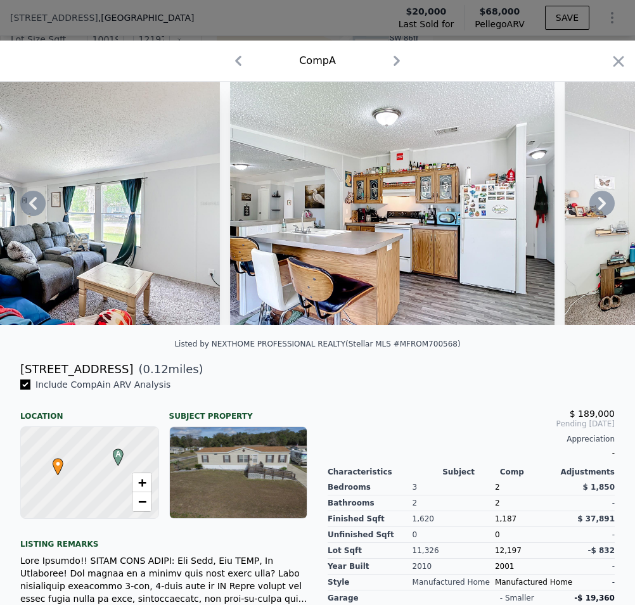
click at [598, 210] on icon at bounding box center [602, 203] width 8 height 13
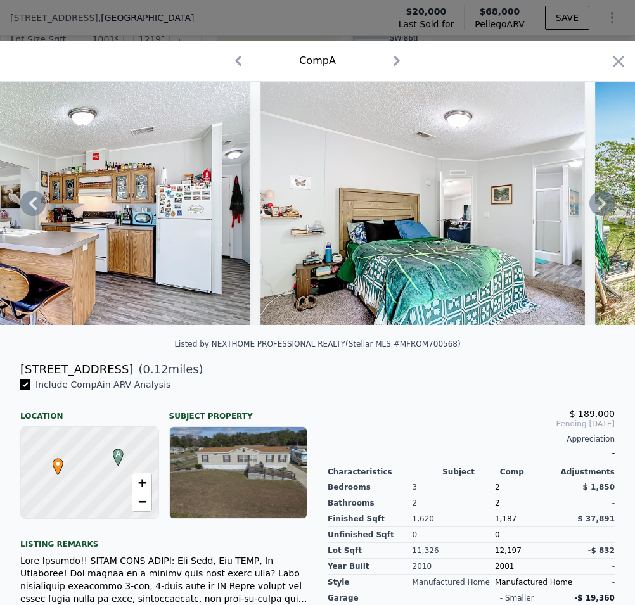
click at [598, 210] on icon at bounding box center [602, 203] width 8 height 13
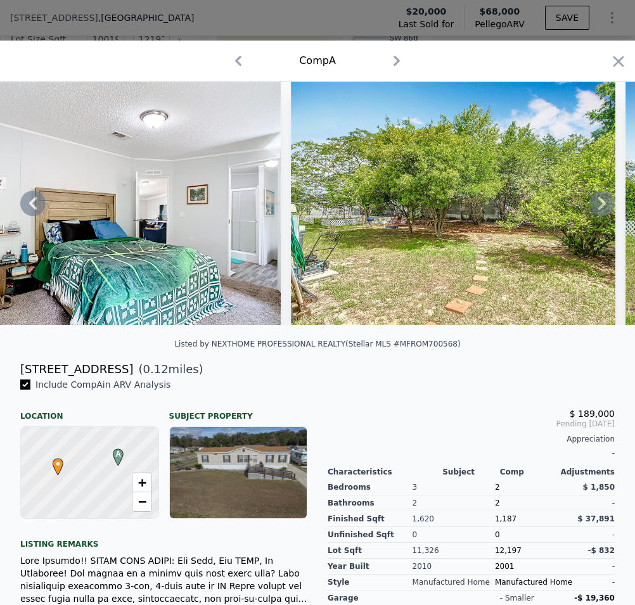
click at [594, 211] on icon at bounding box center [601, 203] width 25 height 25
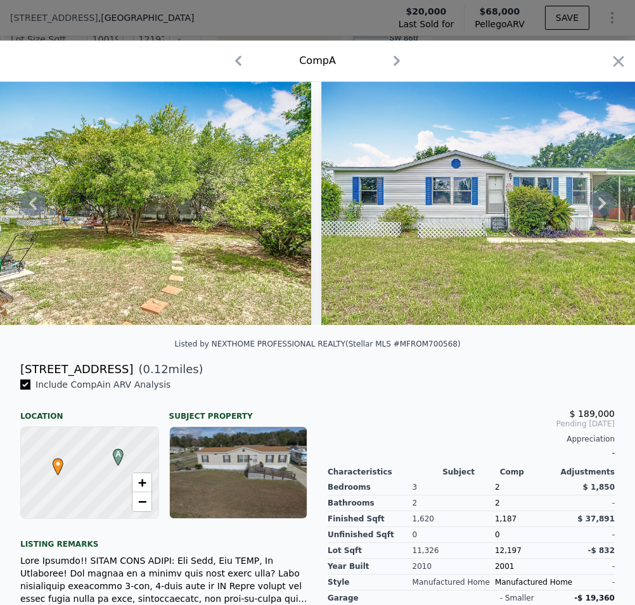
scroll to position [0, 2432]
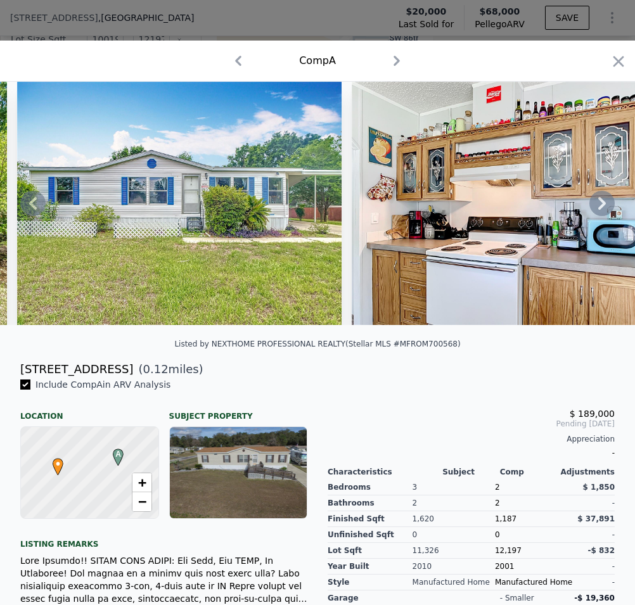
click at [594, 211] on icon at bounding box center [601, 203] width 25 height 25
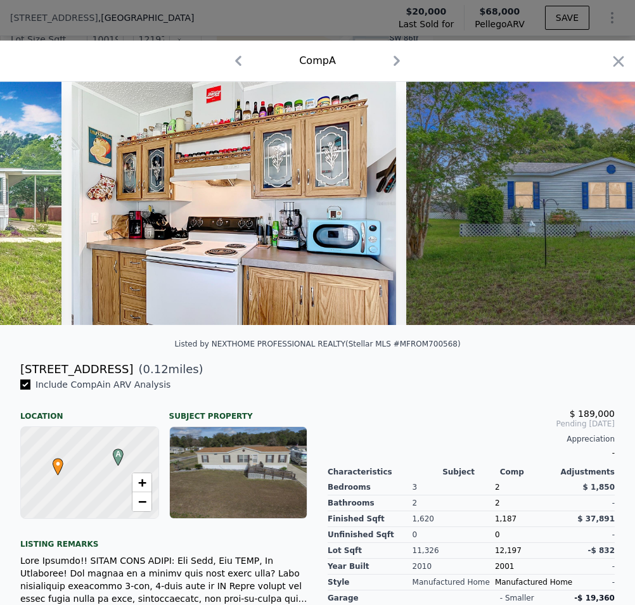
scroll to position [0, 2736]
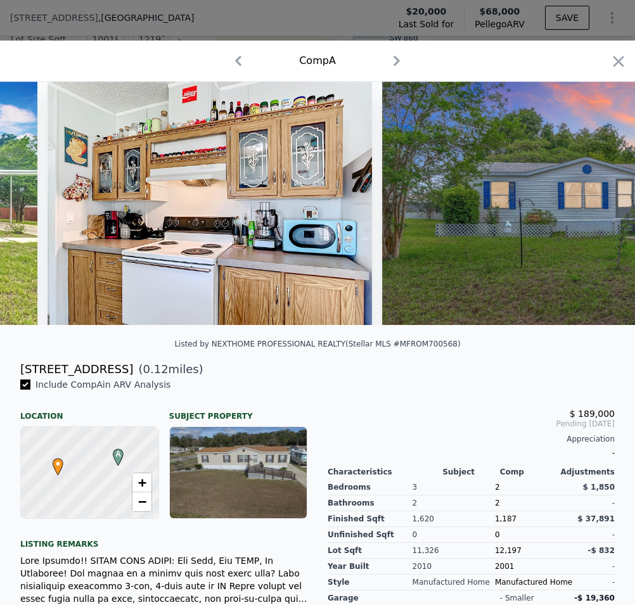
click at [594, 211] on div at bounding box center [317, 203] width 635 height 243
click at [613, 63] on icon "button" at bounding box center [618, 61] width 11 height 11
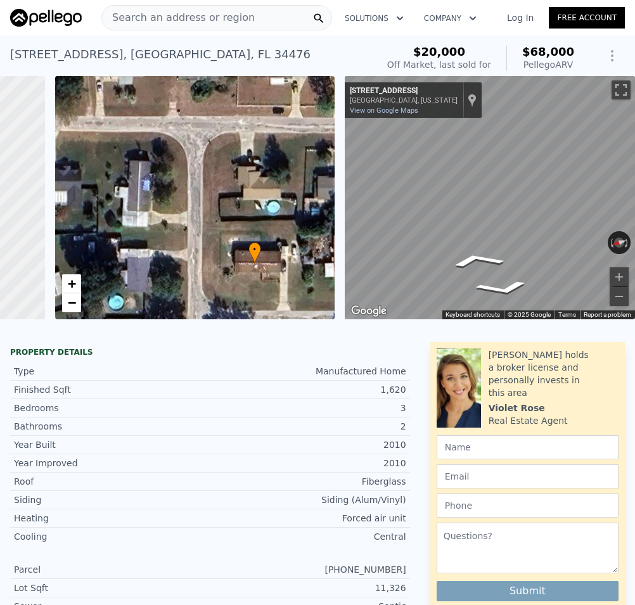
drag, startPoint x: 184, startPoint y: 196, endPoint x: 225, endPoint y: 231, distance: 53.4
click at [248, 262] on icon at bounding box center [254, 253] width 13 height 22
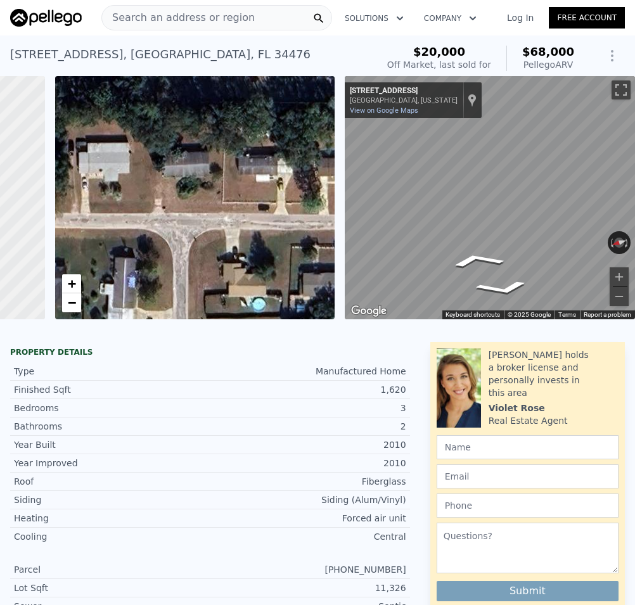
drag, startPoint x: 165, startPoint y: 193, endPoint x: 176, endPoint y: 219, distance: 28.1
click at [176, 219] on div "• + −" at bounding box center [195, 197] width 280 height 243
click at [616, 175] on div "Search an address or region Solutions Company Open main menu Log In Free Accoun…" at bounding box center [317, 302] width 635 height 605
click at [549, 172] on div "Map" at bounding box center [490, 197] width 290 height 243
click at [424, 234] on div "Map" at bounding box center [490, 197] width 290 height 243
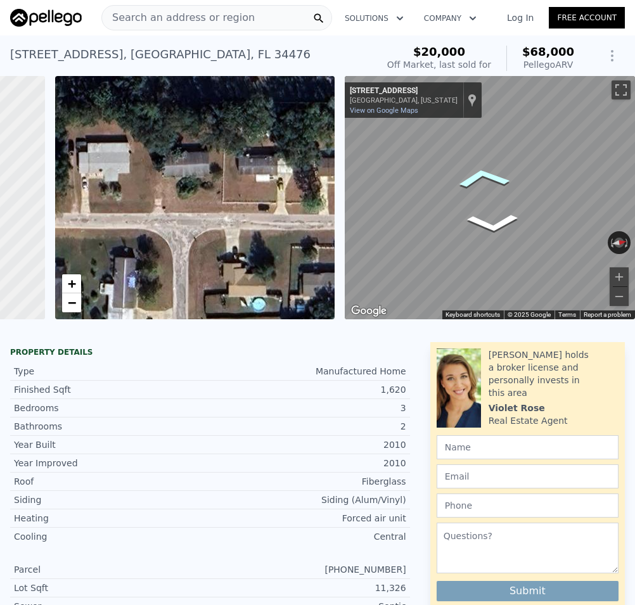
click at [468, 175] on icon "Go West, SW 84th Pl" at bounding box center [483, 177] width 84 height 32
click at [468, 175] on icon "Go West, SW 84th Pl" at bounding box center [482, 177] width 84 height 33
click at [438, 220] on icon "Go West, SW 84th Pl" at bounding box center [443, 227] width 73 height 35
click at [437, 220] on icon "Go West, SW 84th Pl" at bounding box center [444, 228] width 78 height 37
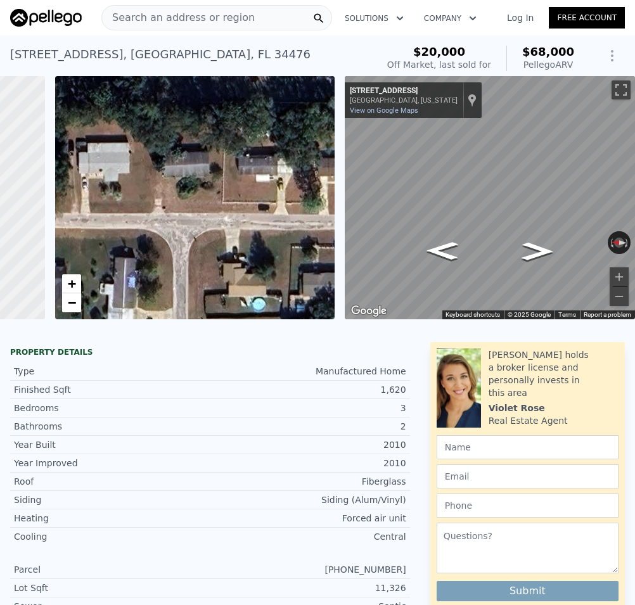
click at [167, 20] on span "Search an address or region" at bounding box center [178, 17] width 153 height 15
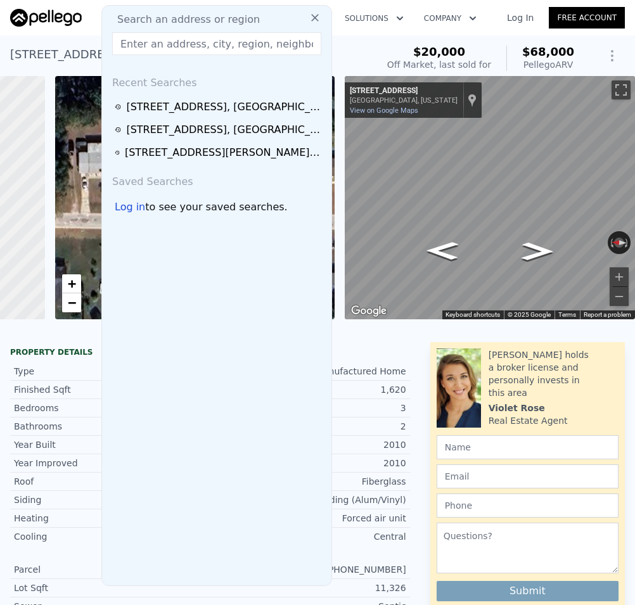
click at [203, 47] on input "text" at bounding box center [216, 43] width 209 height 23
type input "4"
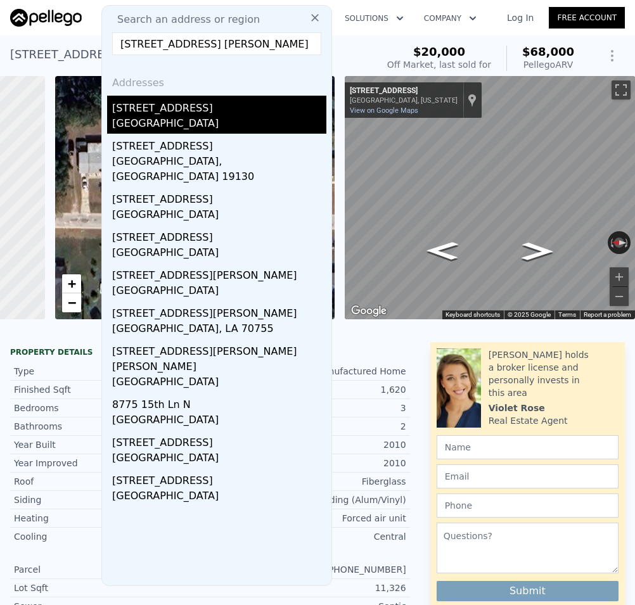
type input "[STREET_ADDRESS] [PERSON_NAME]"
click at [151, 104] on div "[STREET_ADDRESS]" at bounding box center [219, 106] width 214 height 20
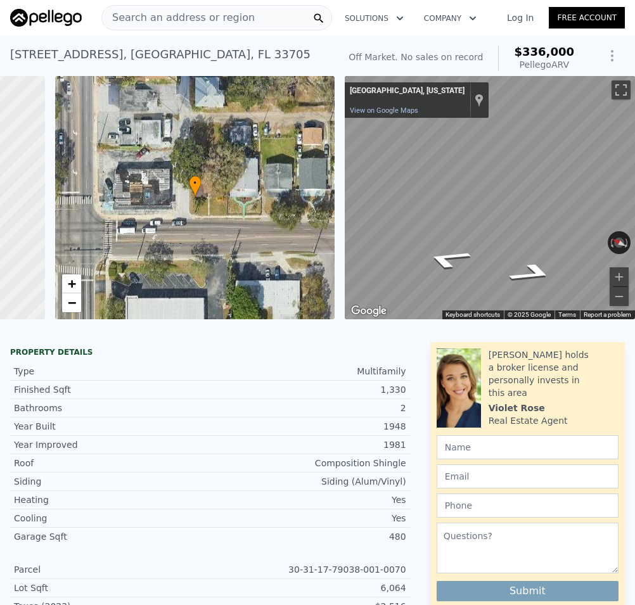
click at [524, 265] on icon "Go South" at bounding box center [531, 273] width 85 height 30
click at [524, 265] on icon "Go South, 22nd Ave S" at bounding box center [532, 273] width 84 height 30
click at [438, 259] on icon "Go West, 22nd Ave S" at bounding box center [445, 257] width 80 height 30
click at [339, 169] on div "← Move left → Move right ↑ Move up ↓ Move down + Zoom in - Zoom out [STREET_ADD…" at bounding box center [484, 197] width 290 height 243
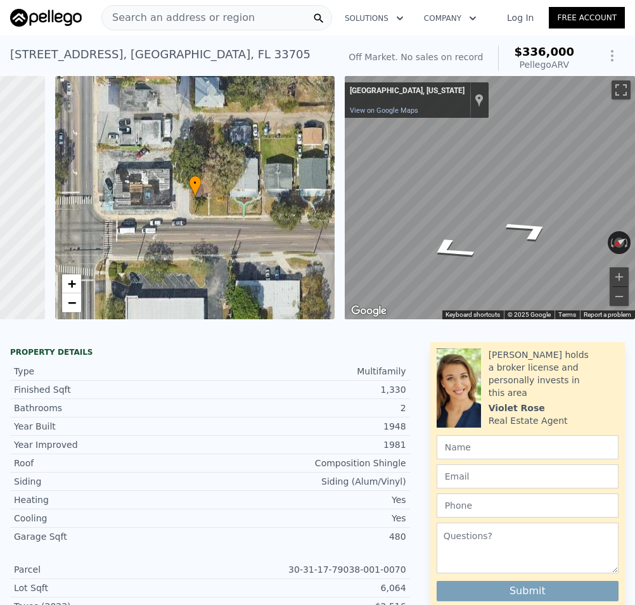
click at [442, 239] on icon "Go North" at bounding box center [449, 249] width 89 height 35
click at [440, 263] on icon "Go North" at bounding box center [450, 267] width 90 height 31
click at [528, 269] on icon "Go South" at bounding box center [531, 271] width 87 height 28
click at [421, 205] on div "← Move left → Move right ↑ Move up ↓ Move down + Zoom in - Zoom out [GEOGRAPHIC…" at bounding box center [490, 197] width 290 height 243
click at [438, 220] on icon "Go North" at bounding box center [442, 228] width 57 height 30
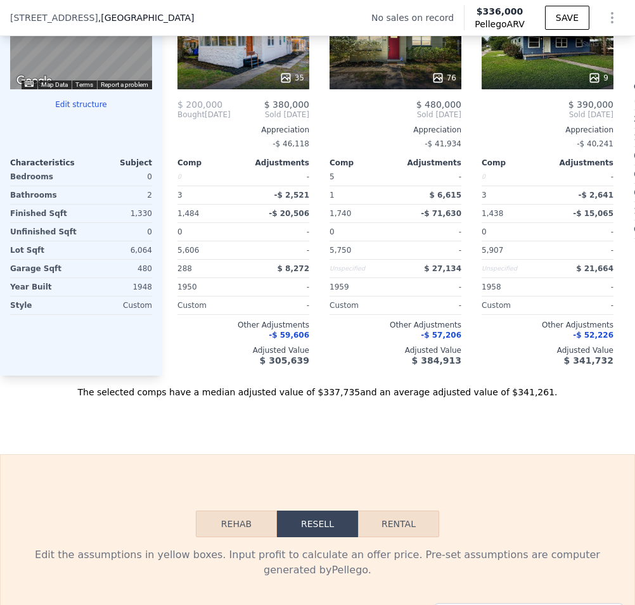
scroll to position [1436, 0]
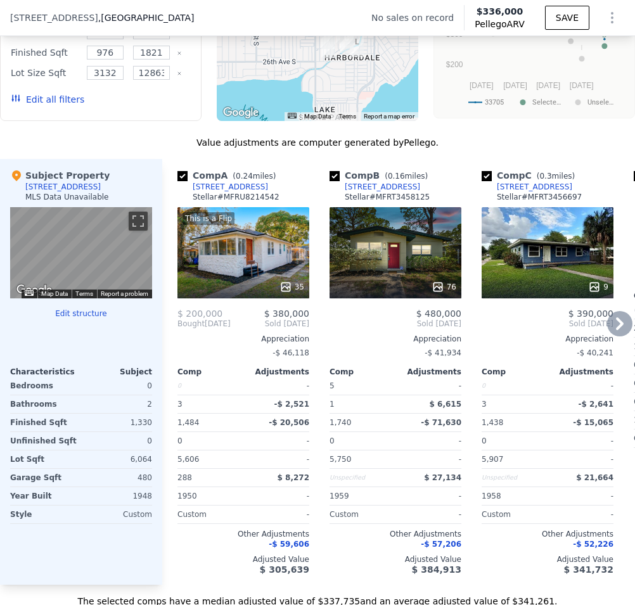
click at [616, 330] on icon at bounding box center [620, 323] width 8 height 13
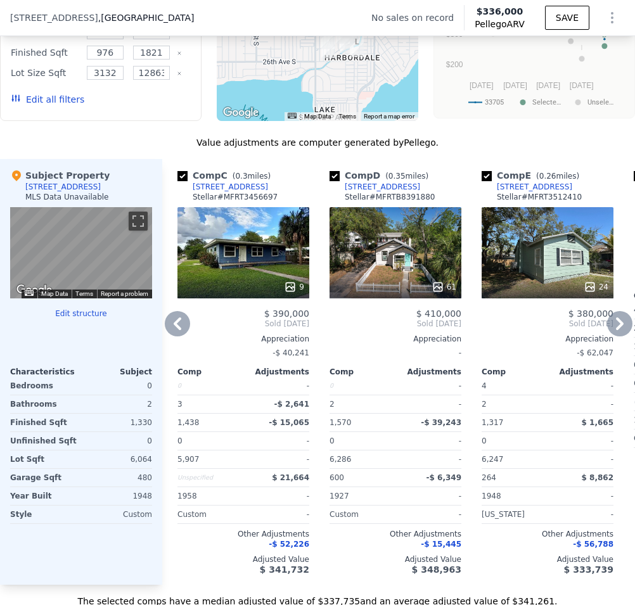
click at [610, 336] on icon at bounding box center [619, 323] width 25 height 25
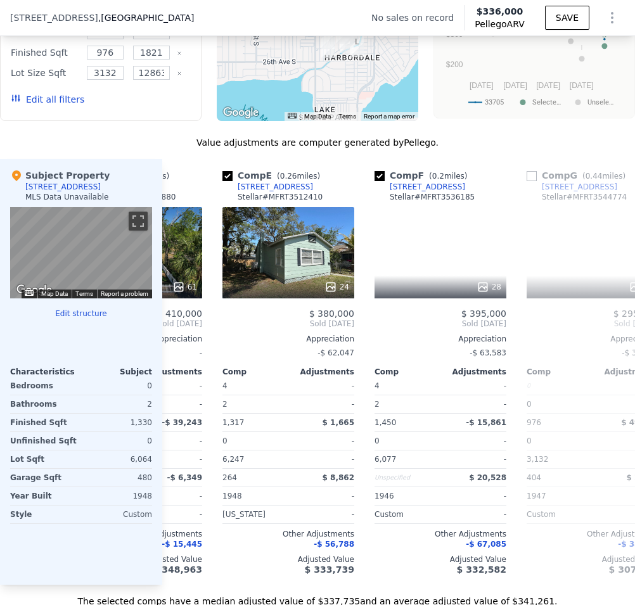
scroll to position [0, 608]
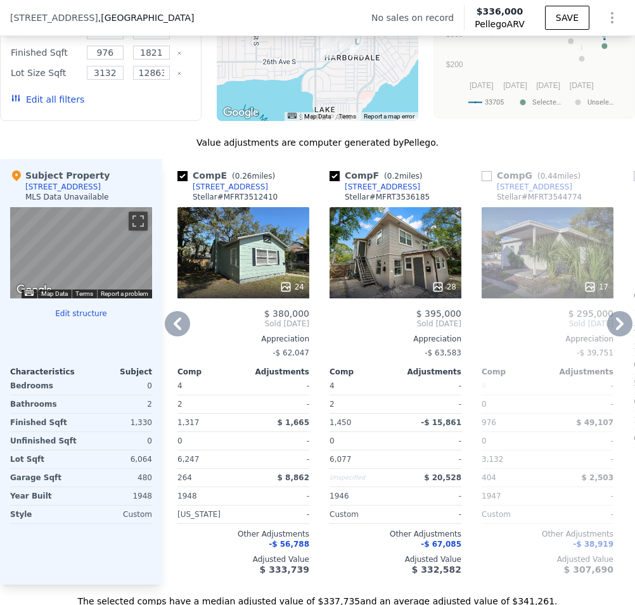
click at [179, 335] on icon at bounding box center [177, 323] width 25 height 25
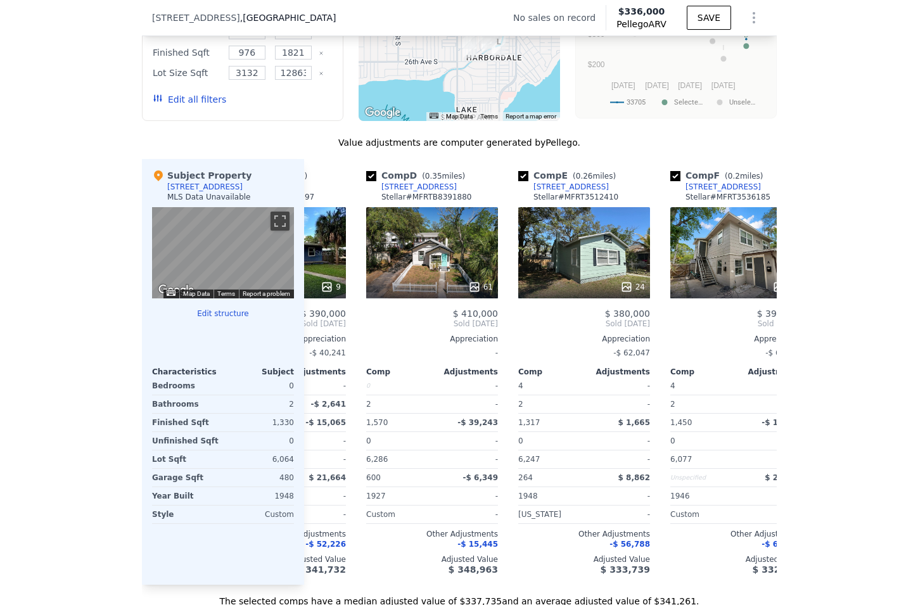
scroll to position [0, 304]
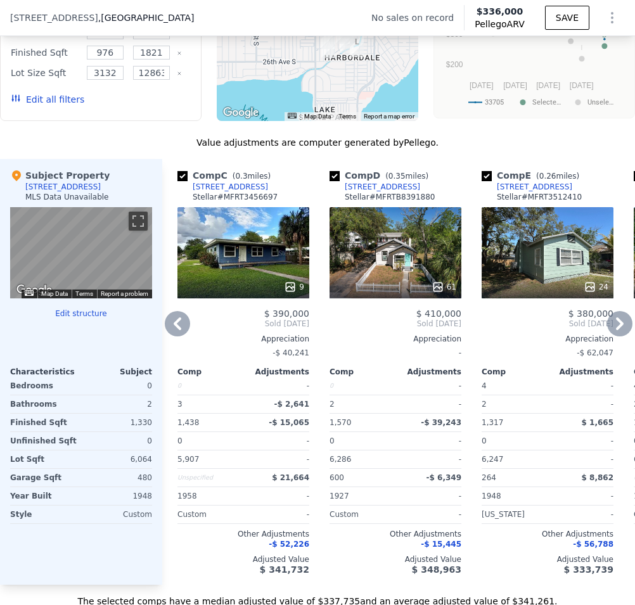
click at [390, 270] on div "61" at bounding box center [395, 252] width 132 height 91
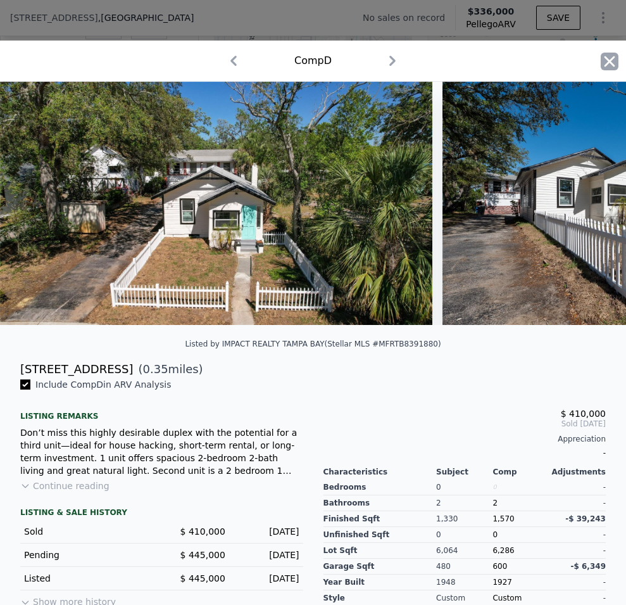
click at [601, 66] on icon "button" at bounding box center [610, 62] width 18 height 18
